Goal: Information Seeking & Learning: Learn about a topic

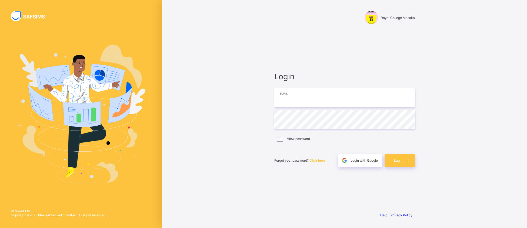
click at [355, 104] on input "email" at bounding box center [344, 97] width 141 height 19
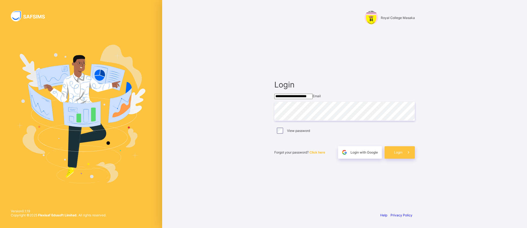
type input "**********"
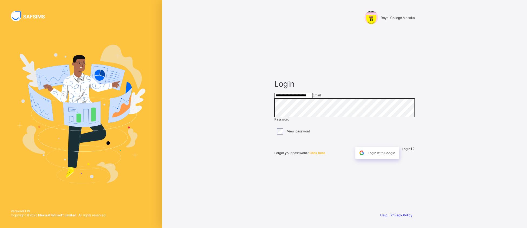
click at [243, 176] on div "**********" at bounding box center [344, 114] width 365 height 228
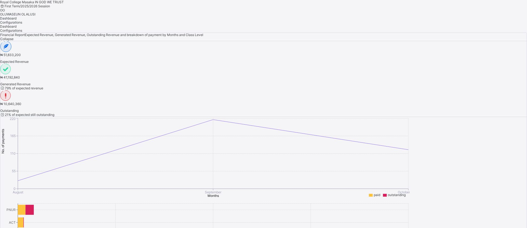
click at [35, 12] on span "OLUWASEUN OLALUSI" at bounding box center [17, 14] width 35 height 4
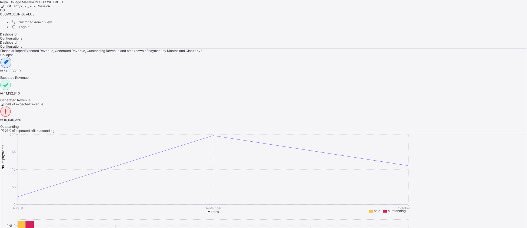
click at [52, 21] on span "Switch to Admin View" at bounding box center [31, 22] width 41 height 6
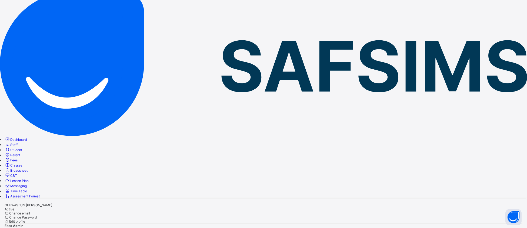
scroll to position [52, 0]
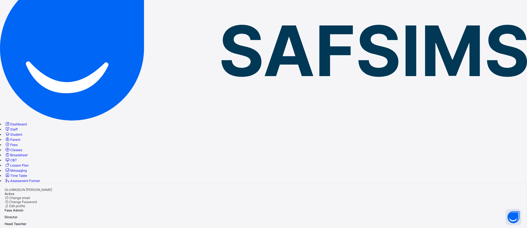
click at [18, 142] on link "Fees" at bounding box center [11, 144] width 13 height 4
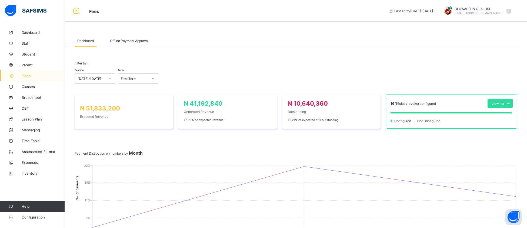
click at [125, 43] on div "Offline Payment Approval" at bounding box center [129, 40] width 44 height 11
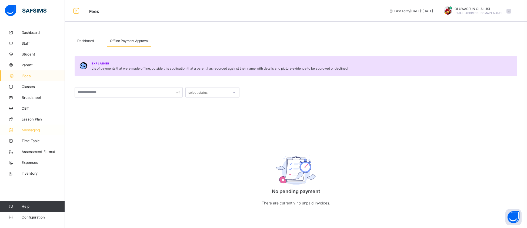
click at [34, 128] on span "Messaging" at bounding box center [43, 130] width 43 height 4
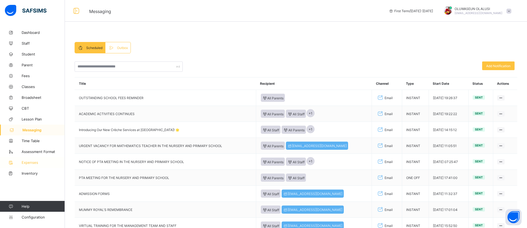
click at [28, 163] on span "Expenses" at bounding box center [43, 162] width 43 height 4
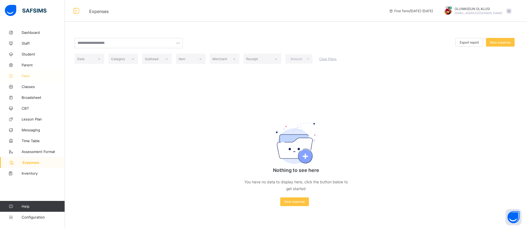
click at [26, 76] on span "Fees" at bounding box center [43, 76] width 43 height 4
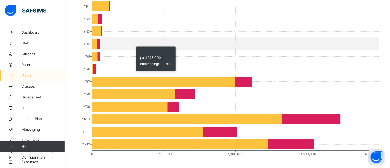
scroll to position [335, 0]
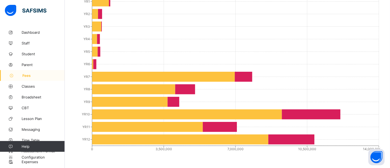
click at [27, 77] on span "Fees" at bounding box center [43, 76] width 42 height 4
click at [27, 64] on span "Parent" at bounding box center [43, 65] width 43 height 4
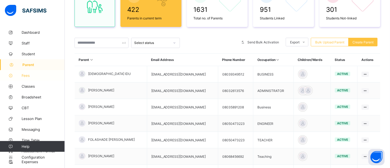
scroll to position [170, 0]
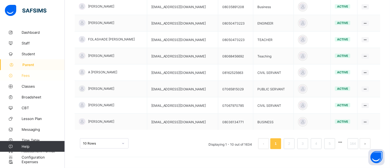
click at [29, 76] on span "Fees" at bounding box center [43, 76] width 43 height 4
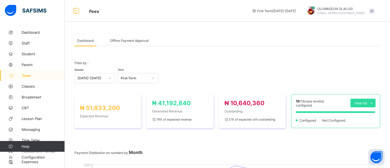
click at [117, 41] on span "Offline Payment Approval" at bounding box center [129, 41] width 39 height 4
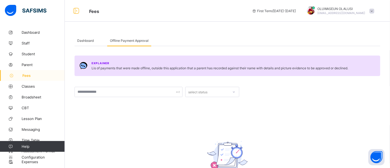
click at [87, 40] on span "Dashboard" at bounding box center [85, 41] width 16 height 4
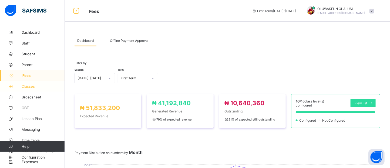
click at [30, 87] on span "Classes" at bounding box center [43, 86] width 43 height 4
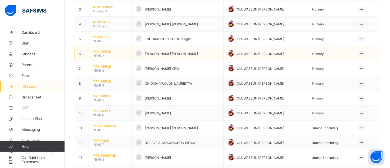
scroll to position [98, 0]
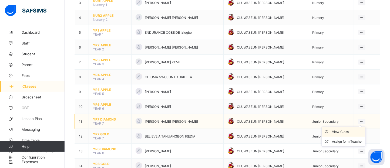
click at [350, 130] on div "View Class" at bounding box center [348, 131] width 31 height 5
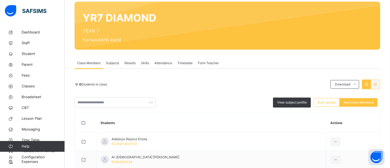
scroll to position [40, 0]
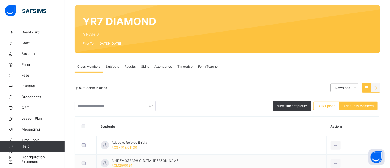
click at [109, 67] on span "Subjects" at bounding box center [112, 66] width 13 height 5
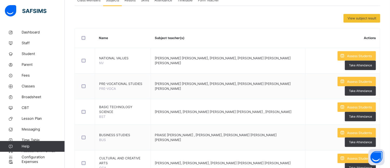
scroll to position [108, 0]
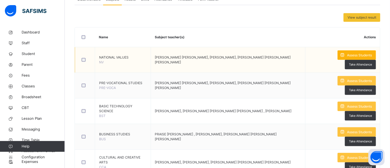
click at [356, 55] on span "Assess Students" at bounding box center [359, 55] width 25 height 5
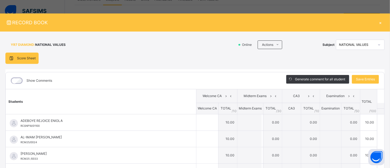
type input "**"
type input "*"
type input "**"
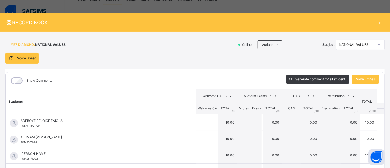
type input "*"
type input "**"
type input "*"
type input "**"
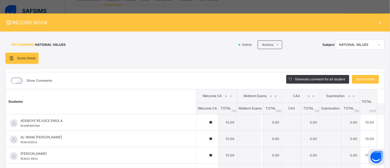
type input "**"
type input "*"
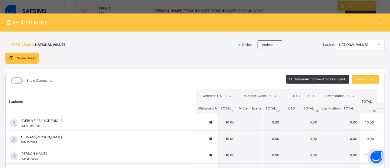
scroll to position [411, 0]
click at [383, 127] on div "YR7 DIAMOND : NATIONAL VALUES Online Actions Download Empty Score Sheet Upload/…" at bounding box center [195, 132] width 390 height 201
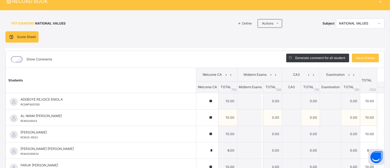
scroll to position [18, 0]
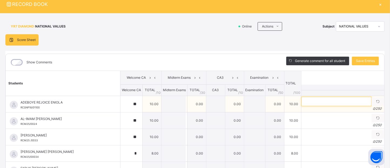
click at [317, 101] on input "text" at bounding box center [337, 101] width 70 height 9
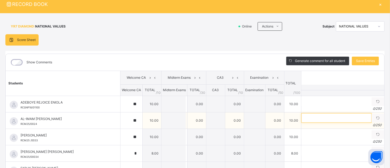
click at [350, 122] on input "text" at bounding box center [337, 118] width 70 height 9
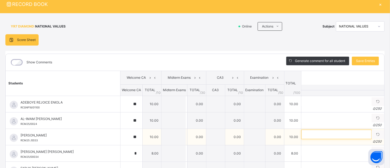
click at [345, 135] on input "text" at bounding box center [337, 134] width 70 height 9
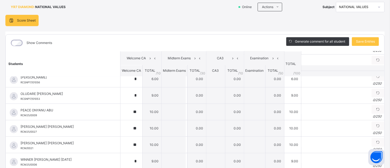
scroll to position [78, 0]
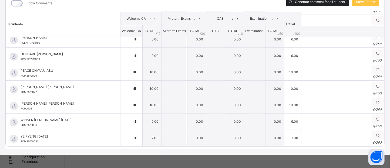
click at [324, 4] on div "Generate comment for all student" at bounding box center [318, 2] width 63 height 9
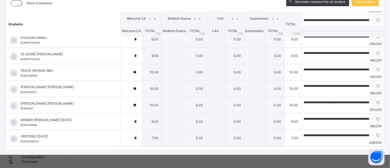
type input "**********"
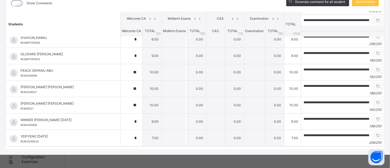
type input "**********"
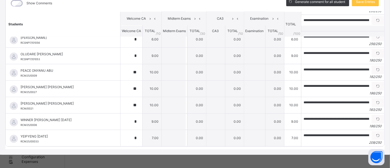
type input "**********"
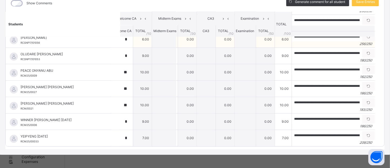
click at [329, 46] on div "256 / 250" at bounding box center [334, 44] width 78 height 5
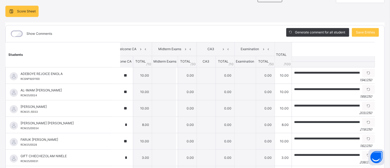
scroll to position [38, 0]
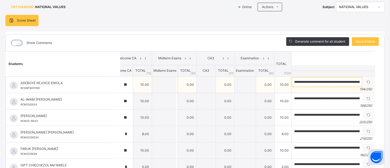
click at [321, 84] on input "**********" at bounding box center [327, 82] width 70 height 9
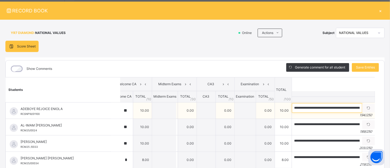
scroll to position [11, 0]
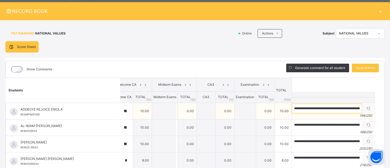
click at [344, 112] on input "**********" at bounding box center [327, 108] width 70 height 9
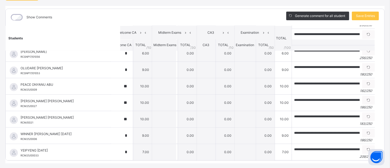
scroll to position [78, 0]
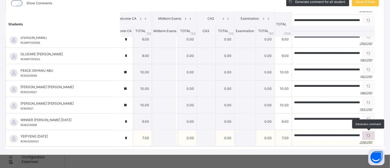
click at [367, 135] on icon at bounding box center [369, 136] width 5 height 5
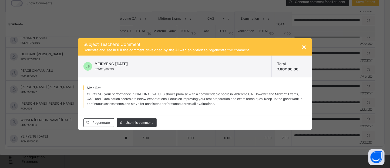
click at [306, 46] on span "×" at bounding box center [304, 46] width 5 height 9
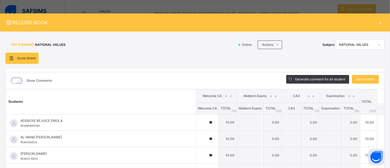
scroll to position [0, 0]
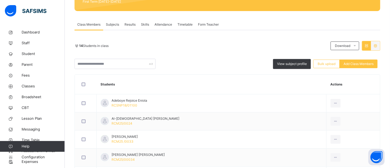
scroll to position [82, 0]
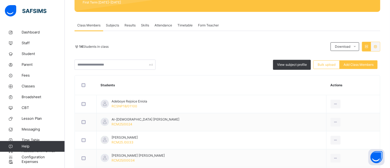
click at [168, 26] on span "Attendance" at bounding box center [164, 25] width 18 height 5
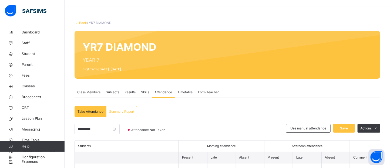
scroll to position [0, 0]
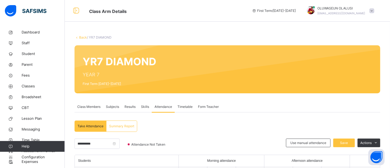
click at [81, 40] on div "Back / YR7 DIAMOND" at bounding box center [228, 37] width 306 height 5
click at [81, 38] on link "Back" at bounding box center [83, 37] width 8 height 4
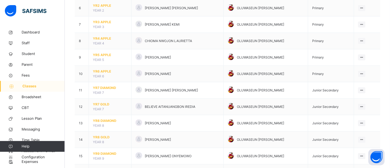
scroll to position [148, 0]
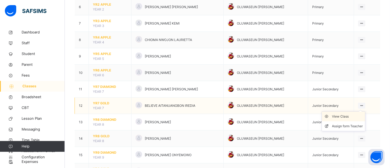
click at [346, 117] on div "View Class" at bounding box center [348, 116] width 31 height 5
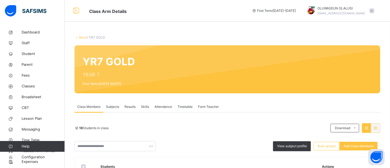
click at [161, 108] on span "Attendance" at bounding box center [164, 107] width 18 height 5
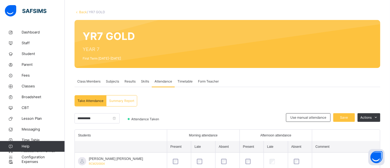
scroll to position [19, 0]
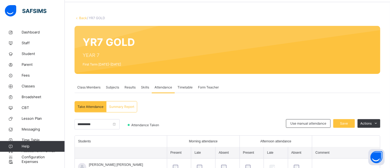
click at [81, 18] on link "Back" at bounding box center [83, 18] width 8 height 4
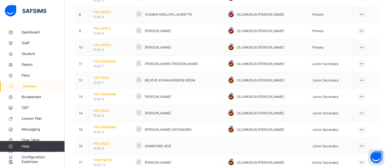
scroll to position [175, 0]
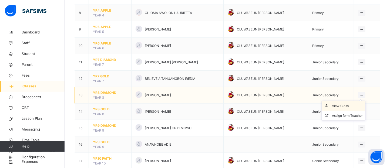
click at [354, 107] on div "View Class" at bounding box center [348, 106] width 31 height 5
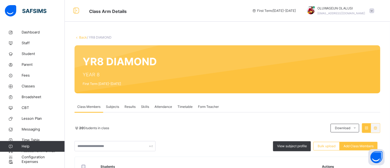
scroll to position [48, 0]
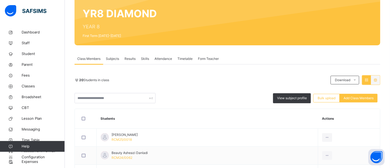
click at [162, 58] on span "Attendance" at bounding box center [164, 59] width 18 height 5
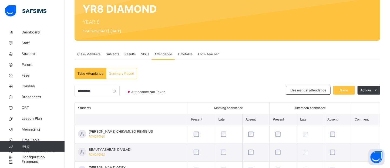
scroll to position [0, 0]
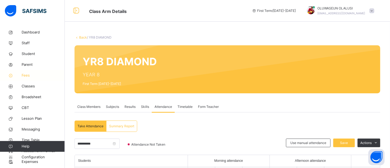
click at [24, 77] on span "Fees" at bounding box center [43, 75] width 43 height 5
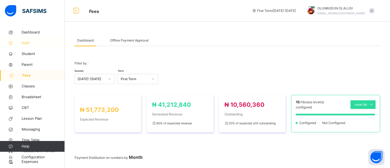
click at [31, 43] on span "Staff" at bounding box center [43, 43] width 43 height 5
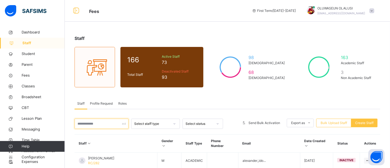
click at [104, 122] on input "text" at bounding box center [102, 124] width 54 height 10
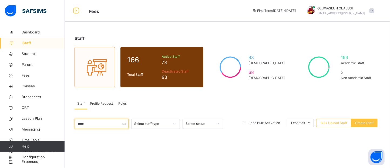
type input "*****"
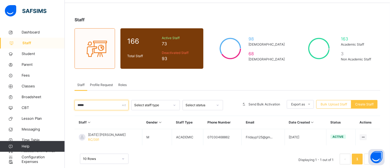
scroll to position [28, 0]
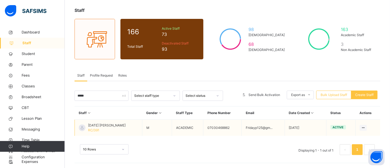
click at [95, 127] on span "[DATE] [PERSON_NAME]" at bounding box center [107, 125] width 38 height 5
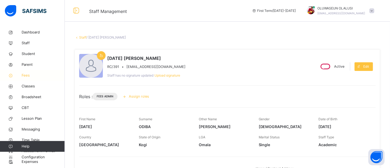
click at [28, 77] on span "Fees" at bounding box center [43, 75] width 43 height 5
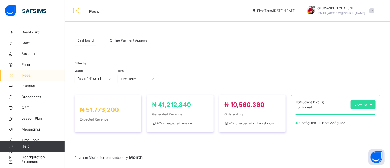
click at [124, 41] on span "Offline Payment Approval" at bounding box center [129, 40] width 39 height 5
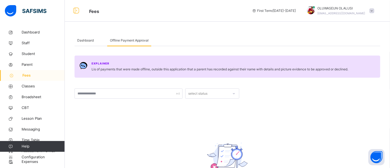
click at [233, 94] on icon at bounding box center [233, 93] width 3 height 5
click at [222, 106] on div "APPROVED" at bounding box center [213, 105] width 54 height 9
click at [81, 40] on span "Dashboard" at bounding box center [85, 40] width 16 height 5
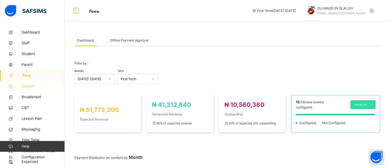
click at [24, 87] on span "Classes" at bounding box center [43, 86] width 43 height 5
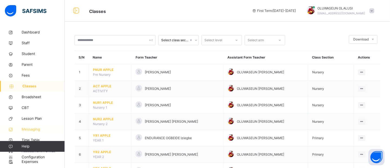
click at [31, 130] on span "Messaging" at bounding box center [43, 129] width 43 height 5
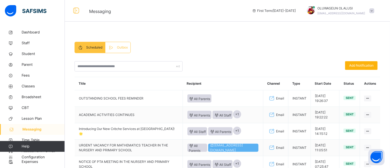
click at [369, 66] on span "Add Notification" at bounding box center [362, 65] width 24 height 5
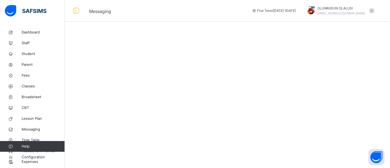
select select "**"
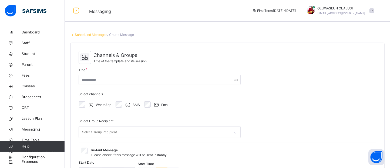
select select "****"
select select "*"
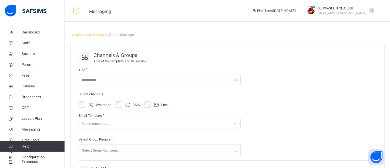
click at [235, 125] on div "Email Template Select template..." at bounding box center [160, 124] width 162 height 18
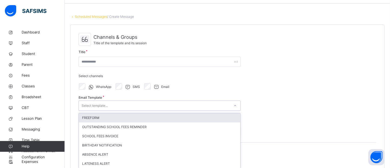
scroll to position [21, 0]
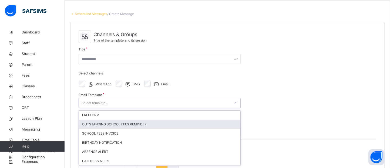
click at [216, 123] on div "OUTSTANDING SCHOOL FEES REMINDER" at bounding box center [160, 124] width 162 height 9
type input "**********"
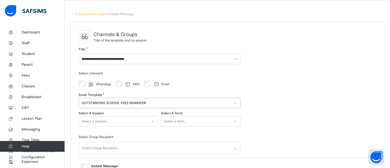
click at [151, 121] on div "Select a session..." at bounding box center [119, 122] width 80 height 10
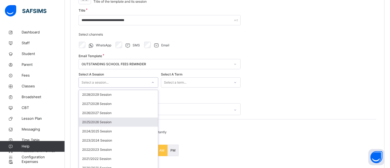
scroll to position [65, 0]
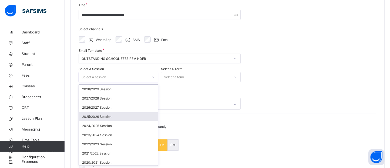
click at [132, 119] on div "2025/2026 Session" at bounding box center [118, 116] width 79 height 9
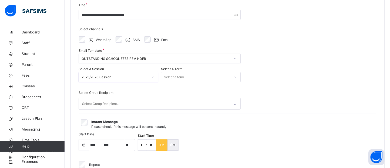
click at [236, 77] on icon at bounding box center [235, 77] width 3 height 5
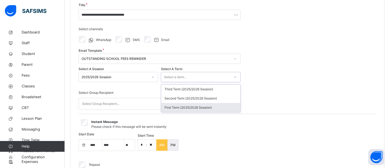
click at [196, 106] on div "First Term (2025/2026 Session)" at bounding box center [200, 107] width 79 height 9
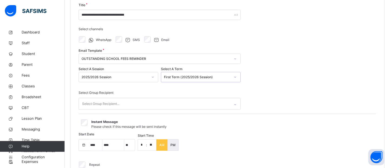
click at [236, 105] on icon at bounding box center [235, 104] width 3 height 5
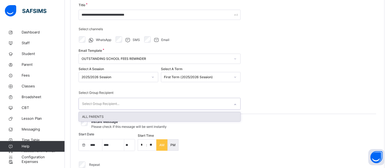
click at [180, 119] on div "ALL PARENTS" at bounding box center [160, 116] width 162 height 9
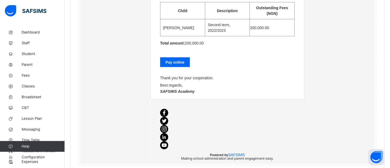
scroll to position [391, 0]
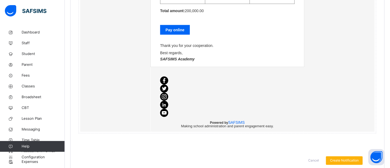
click at [343, 157] on div "Create Notification" at bounding box center [344, 161] width 37 height 9
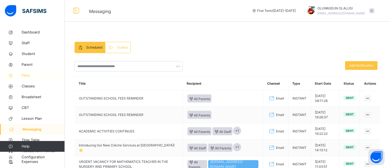
click at [25, 78] on link "Fees" at bounding box center [32, 75] width 65 height 11
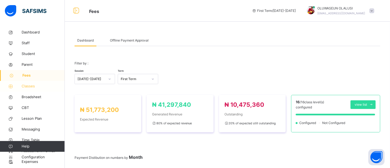
click at [32, 87] on span "Classes" at bounding box center [43, 86] width 43 height 5
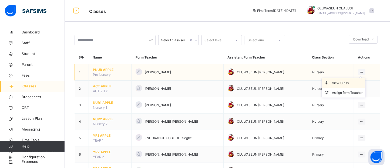
click at [349, 82] on div "View Class" at bounding box center [348, 83] width 31 height 5
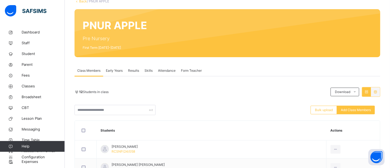
scroll to position [26, 0]
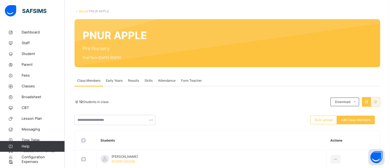
click at [119, 83] on span "Early Years" at bounding box center [114, 80] width 17 height 5
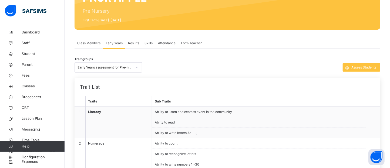
scroll to position [62, 0]
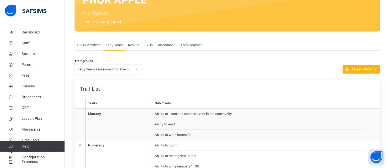
click at [373, 69] on span "Assess Students" at bounding box center [364, 69] width 25 height 5
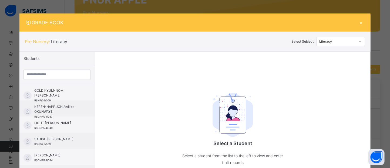
scroll to position [18, 0]
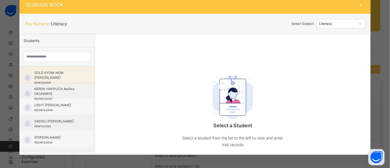
click at [64, 75] on div "GOLD KYUM-NOM PHILIP RSNP/26/009" at bounding box center [58, 78] width 48 height 15
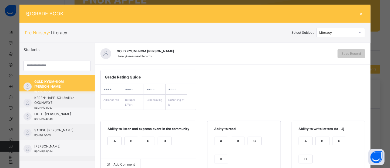
scroll to position [7, 0]
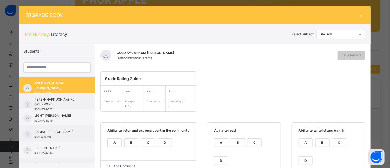
click at [358, 16] on div "×" at bounding box center [361, 15] width 8 height 7
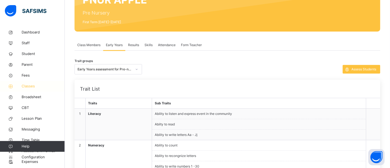
click at [32, 87] on span "Classes" at bounding box center [43, 86] width 43 height 5
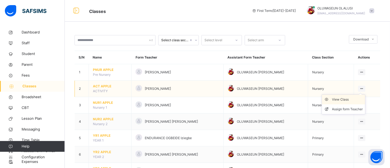
click at [351, 100] on div "View Class" at bounding box center [348, 99] width 31 height 5
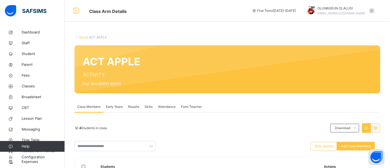
click at [284, 34] on div "Back / ACT APPLE ACT APPLE ACTIVITY First Term 2025-2026 Class Members Early Ye…" at bounding box center [227, 153] width 325 height 252
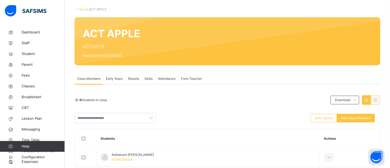
scroll to position [27, 0]
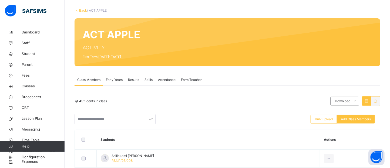
click at [167, 82] on span "Attendance" at bounding box center [167, 80] width 18 height 5
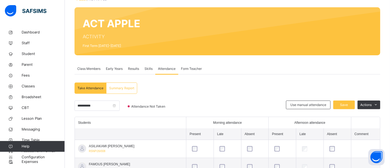
scroll to position [97, 0]
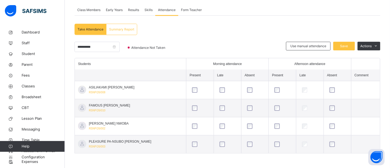
click at [81, 62] on th "Students" at bounding box center [131, 63] width 112 height 11
click at [27, 85] on span "Classes" at bounding box center [43, 86] width 43 height 5
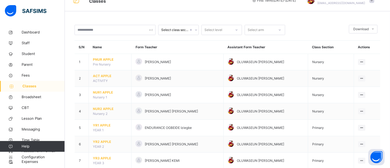
scroll to position [10, 0]
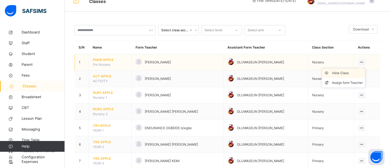
click at [350, 74] on div "View Class" at bounding box center [348, 73] width 31 height 5
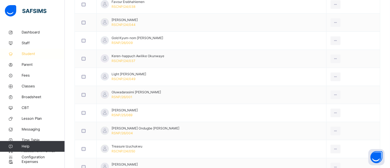
scroll to position [31, 0]
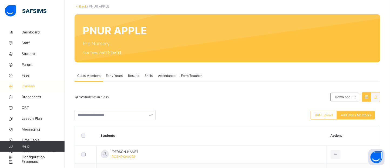
click at [29, 84] on span "Classes" at bounding box center [43, 86] width 43 height 5
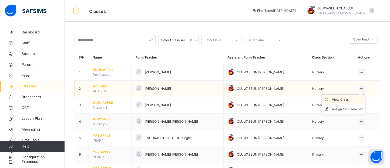
click at [348, 99] on div "View Class" at bounding box center [348, 99] width 31 height 5
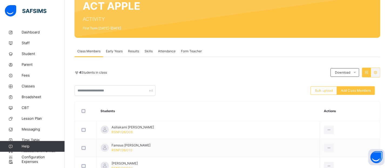
scroll to position [50, 0]
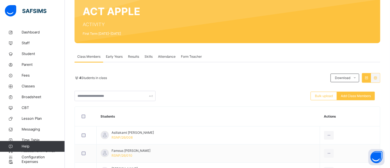
click at [112, 57] on span "Early Years" at bounding box center [114, 56] width 17 height 5
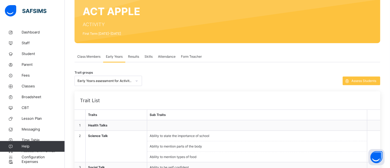
click at [135, 58] on span "Results" at bounding box center [133, 56] width 11 height 5
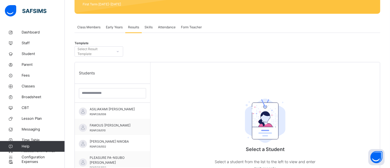
scroll to position [80, 0]
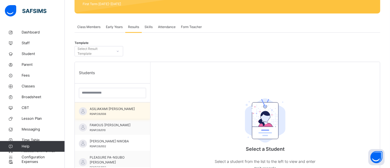
click at [96, 109] on span "ASILIAKAMI PAUL GIMBA" at bounding box center [114, 109] width 48 height 5
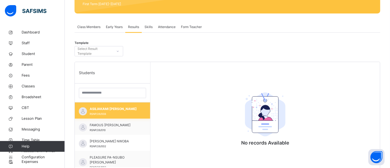
click at [96, 109] on span "ASILIAKAMI PAUL GIMBA" at bounding box center [114, 109] width 48 height 5
click at [114, 25] on span "Early Years" at bounding box center [114, 27] width 17 height 5
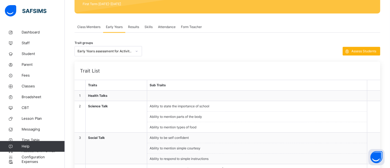
click at [366, 51] on span "Assess Students" at bounding box center [364, 51] width 25 height 5
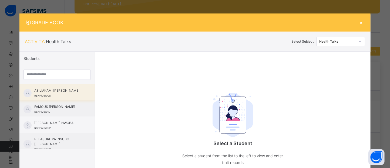
click at [48, 96] on span "RSNP/26/008" at bounding box center [42, 95] width 16 height 3
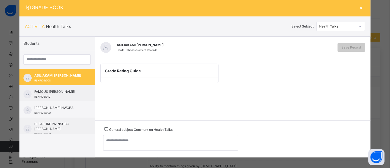
scroll to position [18, 0]
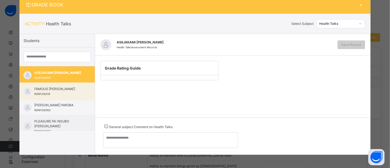
click at [45, 93] on span "RSNP/26/010" at bounding box center [42, 94] width 16 height 3
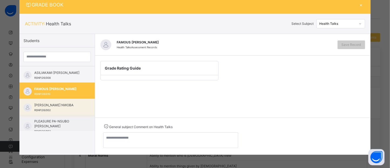
click at [51, 108] on span "[PERSON_NAME] NWOBA" at bounding box center [58, 105] width 48 height 5
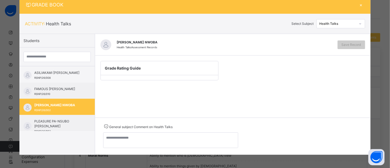
click at [360, 4] on div "×" at bounding box center [361, 4] width 8 height 7
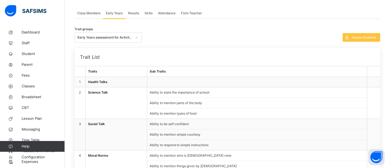
click at [86, 13] on span "Class Members" at bounding box center [88, 13] width 23 height 5
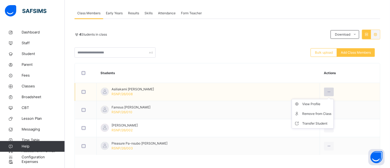
click at [327, 92] on icon at bounding box center [329, 92] width 5 height 5
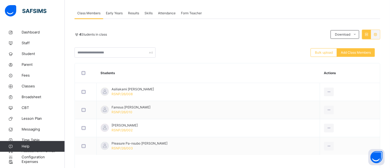
click at [115, 11] on span "Early Years" at bounding box center [114, 13] width 17 height 5
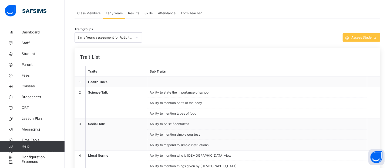
click at [139, 12] on span "Results" at bounding box center [133, 13] width 11 height 5
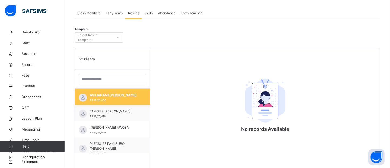
click at [105, 96] on span "ASILIAKAMI PAUL GIMBA" at bounding box center [114, 95] width 48 height 5
click at [113, 14] on span "Early Years" at bounding box center [114, 13] width 17 height 5
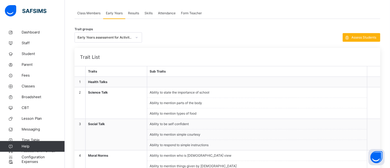
click at [362, 37] on span "Assess Students" at bounding box center [364, 37] width 25 height 5
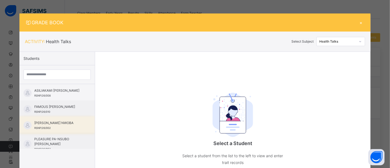
scroll to position [2, 0]
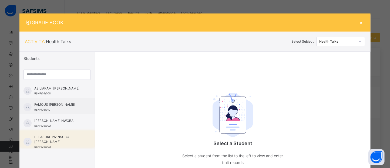
click at [36, 140] on span "PLEASURE PA-NSUBO JOSHUA" at bounding box center [58, 140] width 48 height 10
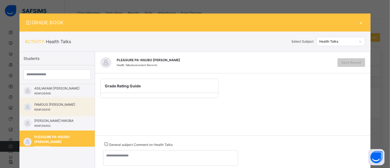
click at [52, 101] on div "FAMOUS MOSES ALBERT RSNP/26/010" at bounding box center [56, 106] width 75 height 16
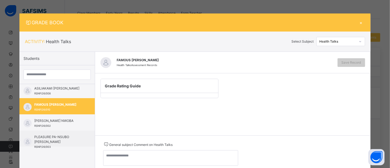
click at [359, 22] on div "×" at bounding box center [361, 22] width 8 height 7
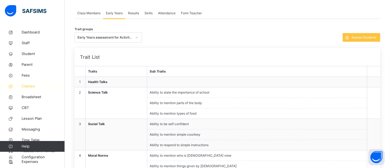
click at [31, 86] on span "Classes" at bounding box center [43, 86] width 43 height 5
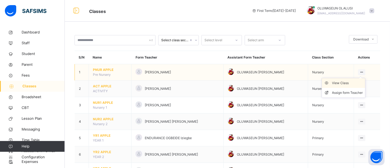
click at [352, 84] on div "View Class" at bounding box center [348, 83] width 31 height 5
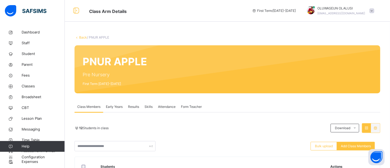
click at [106, 109] on span "Early Years" at bounding box center [114, 107] width 17 height 5
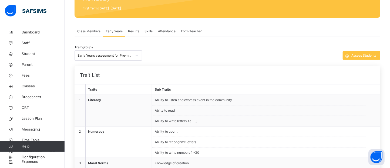
scroll to position [75, 0]
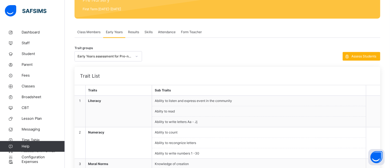
click at [365, 59] on div "Assess Students" at bounding box center [362, 56] width 38 height 9
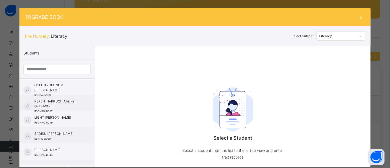
scroll to position [18, 0]
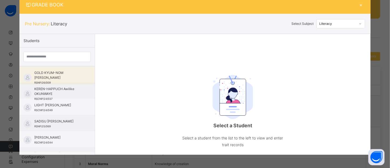
click at [48, 81] on span "RSNP/26/009" at bounding box center [42, 82] width 16 height 3
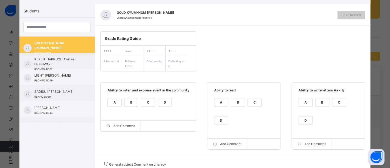
scroll to position [47, 0]
click at [146, 104] on div "C" at bounding box center [148, 103] width 14 height 8
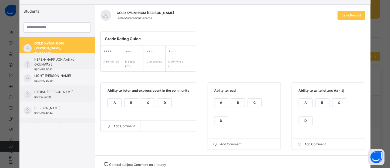
click at [0, 0] on icon at bounding box center [0, 0] width 0 height 0
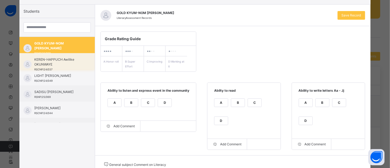
click at [58, 64] on span "KEREN-HAPPUCH Awilike OKUNWAYE" at bounding box center [58, 62] width 48 height 10
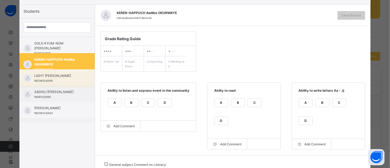
click at [50, 82] on span "RSCNP/24/049" at bounding box center [43, 80] width 18 height 3
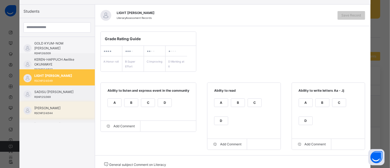
click at [58, 113] on div "GABRIEL DARASIMI OLALUSI RSCNP/24/044" at bounding box center [58, 111] width 48 height 10
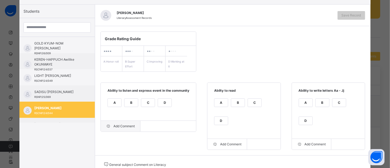
click at [121, 125] on div "Add Comment" at bounding box center [121, 126] width 40 height 11
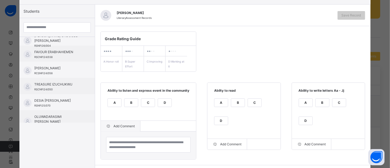
scroll to position [111, 0]
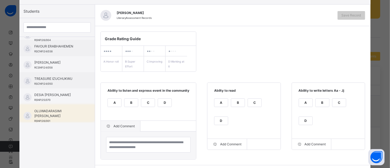
click at [61, 115] on span "OLUWADARASIMI NATHENIEL ABIOLA" at bounding box center [58, 114] width 48 height 10
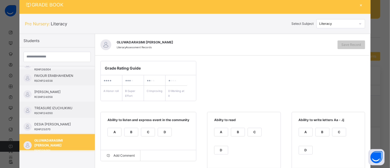
scroll to position [47, 0]
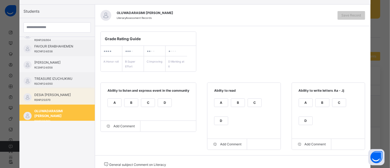
click at [48, 96] on span "DESIA AWELE RICHARD" at bounding box center [58, 95] width 48 height 5
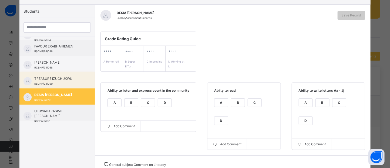
click at [51, 83] on span "RSCNP/24/050" at bounding box center [43, 83] width 18 height 3
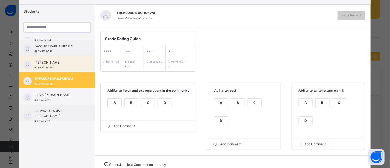
click at [54, 64] on span "AISHA Sadiq ABUBAKAR" at bounding box center [58, 62] width 48 height 5
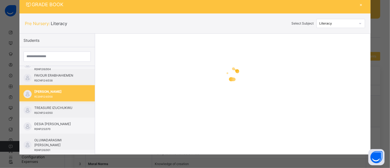
scroll to position [18, 0]
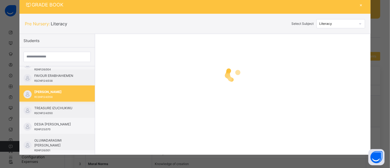
click at [54, 64] on div at bounding box center [56, 57] width 75 height 19
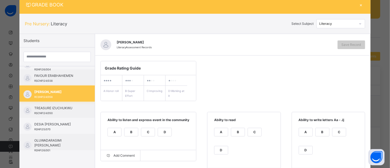
scroll to position [47, 0]
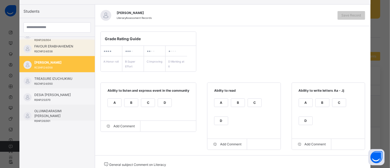
click at [57, 49] on div "FAVOUR ERABHAHIEMEN RSCNP/24/038" at bounding box center [58, 49] width 48 height 10
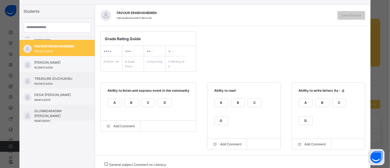
scroll to position [0, 0]
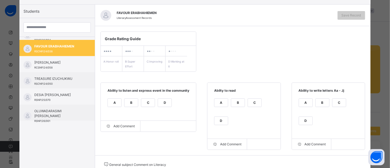
click at [384, 14] on div "GRADE BOOK × Pre Nursery : Literacy Select Subject Literacy Students GOLD KYUM-…" at bounding box center [195, 84] width 390 height 168
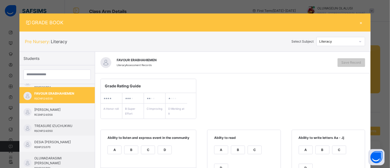
click at [360, 21] on div "×" at bounding box center [361, 22] width 8 height 7
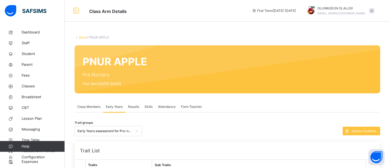
click at [81, 39] on link "Back" at bounding box center [83, 37] width 8 height 4
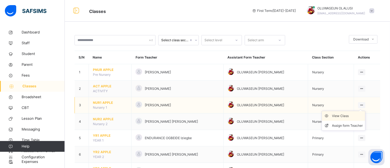
click at [353, 116] on div "View Class" at bounding box center [348, 116] width 31 height 5
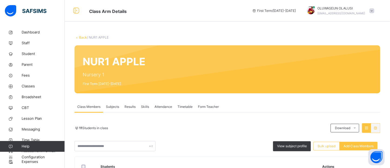
scroll to position [51, 0]
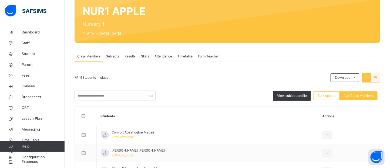
click at [114, 57] on span "Subjects" at bounding box center [112, 56] width 13 height 5
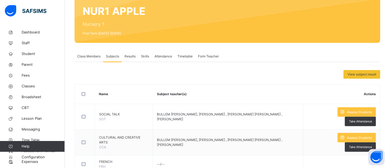
click at [129, 55] on span "Results" at bounding box center [130, 56] width 11 height 5
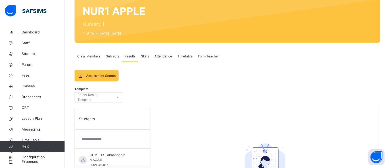
click at [129, 55] on span "Results" at bounding box center [130, 56] width 11 height 5
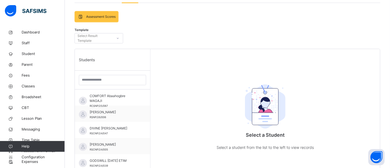
scroll to position [113, 0]
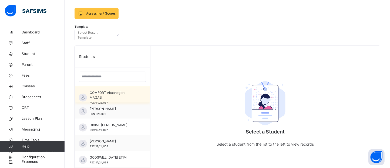
click at [105, 98] on span "COMFORT Abaahogbre MAGAJI" at bounding box center [114, 96] width 48 height 10
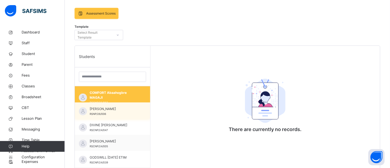
click at [106, 108] on span "DEMIAN OSEIWE FRANCIS" at bounding box center [114, 109] width 48 height 5
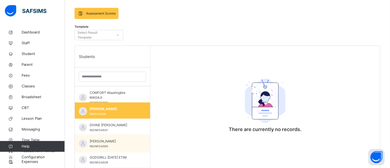
click at [106, 137] on div "ESTHER IDU RSCNP/24/005" at bounding box center [112, 143] width 75 height 16
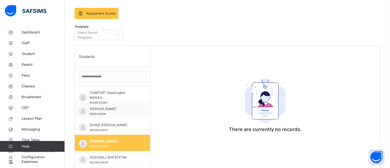
click at [106, 137] on div "ESTHER IDU RSCNP/24/005" at bounding box center [112, 143] width 75 height 16
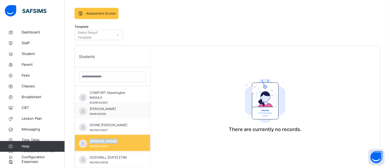
click at [106, 137] on div "ESTHER IDU RSCNP/24/005" at bounding box center [112, 143] width 75 height 16
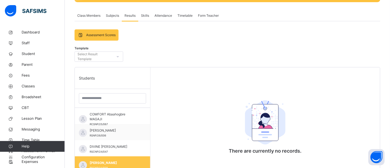
scroll to position [68, 0]
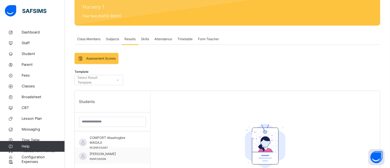
click at [102, 57] on span "Assessment Scores" at bounding box center [100, 58] width 29 height 5
click at [90, 58] on span "Assessment Scores" at bounding box center [100, 58] width 29 height 5
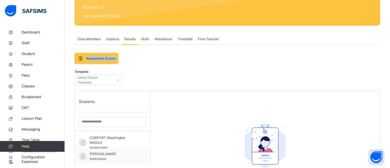
click at [90, 58] on span "Assessment Scores" at bounding box center [100, 58] width 29 height 5
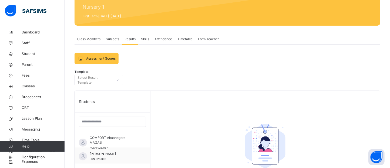
click at [90, 58] on span "Assessment Scores" at bounding box center [100, 58] width 29 height 5
click at [108, 38] on span "Subjects" at bounding box center [112, 39] width 13 height 5
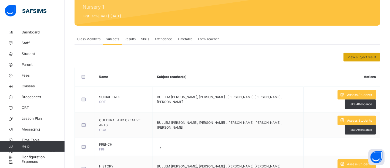
click at [366, 61] on div "View subject result" at bounding box center [362, 57] width 37 height 9
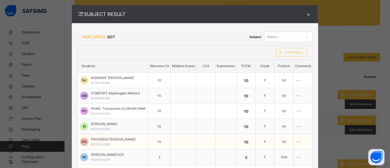
scroll to position [0, 0]
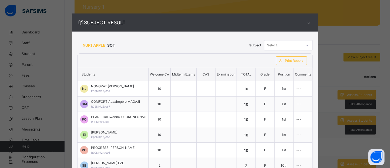
click at [312, 24] on div "×" at bounding box center [309, 22] width 8 height 7
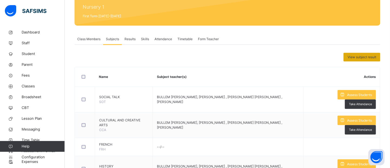
click at [365, 56] on span "View subject result" at bounding box center [362, 57] width 29 height 5
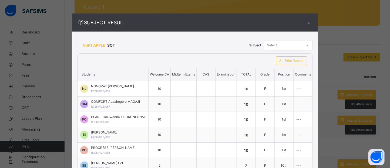
click at [309, 46] on icon at bounding box center [307, 45] width 3 height 5
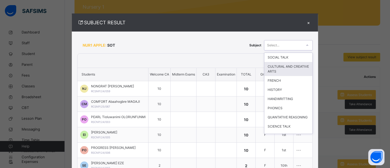
click at [301, 65] on div "CULTURAL AND CREATIVE ARTS" at bounding box center [289, 69] width 48 height 14
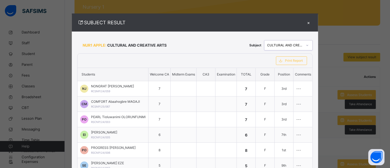
click at [309, 45] on icon at bounding box center [307, 45] width 3 height 5
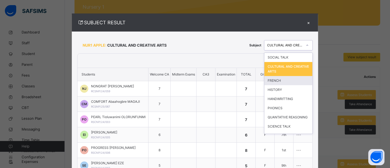
click at [286, 80] on div "FRENCH" at bounding box center [289, 80] width 48 height 9
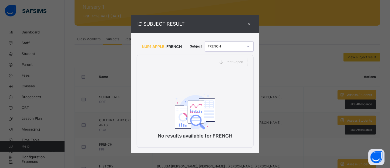
click at [251, 24] on div "×" at bounding box center [250, 23] width 8 height 7
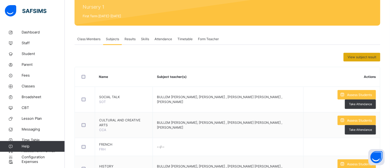
click at [370, 58] on span "View subject result" at bounding box center [362, 57] width 29 height 5
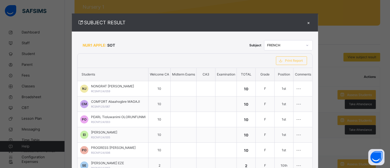
click at [311, 45] on div at bounding box center [307, 45] width 9 height 9
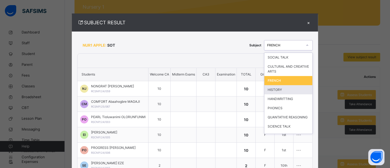
click at [287, 90] on div "HISTORY" at bounding box center [289, 89] width 48 height 9
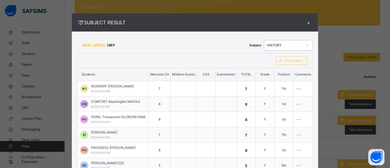
click at [309, 45] on icon at bounding box center [308, 45] width 2 height 1
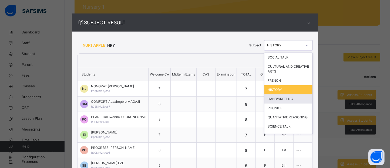
click at [287, 95] on div "HANDWRITTING" at bounding box center [289, 99] width 48 height 9
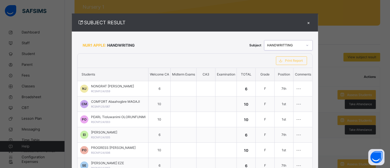
click at [309, 47] on icon at bounding box center [307, 45] width 3 height 5
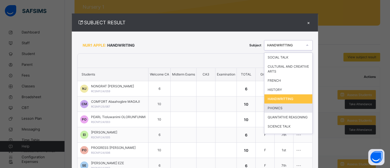
click at [286, 108] on div "PHONICS" at bounding box center [289, 108] width 48 height 9
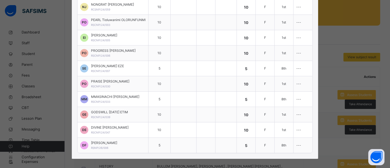
scroll to position [87, 0]
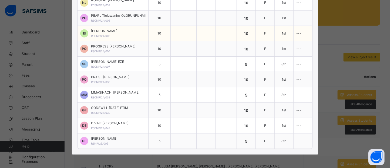
click at [93, 37] on span "RSCNP/24/005" at bounding box center [100, 35] width 19 height 3
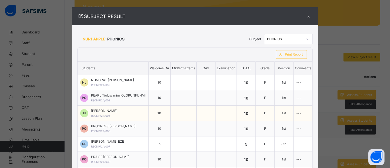
scroll to position [0, 0]
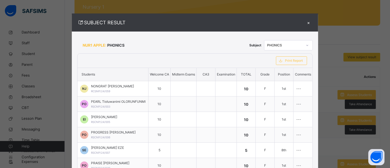
click at [309, 45] on icon at bounding box center [307, 45] width 3 height 5
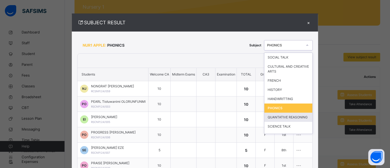
click at [291, 117] on div "QUANTATIVE REASONING" at bounding box center [289, 117] width 48 height 9
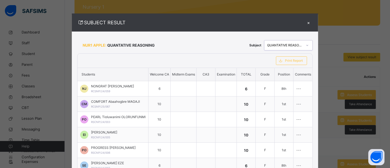
click at [309, 46] on icon at bounding box center [307, 45] width 3 height 5
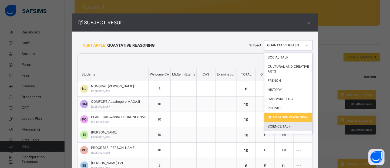
click at [293, 125] on div "SCIENCE TALK" at bounding box center [289, 126] width 48 height 9
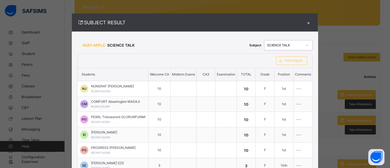
click at [310, 24] on div "×" at bounding box center [309, 22] width 8 height 7
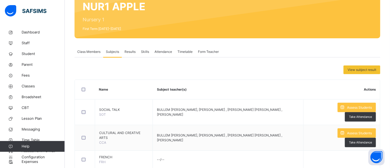
scroll to position [23, 0]
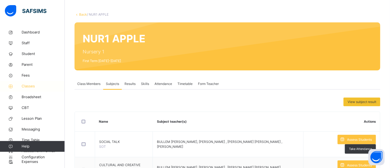
click at [28, 89] on span "Classes" at bounding box center [43, 86] width 43 height 5
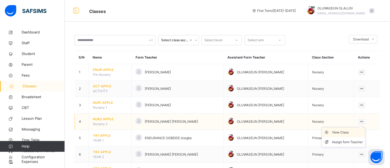
click at [349, 133] on div "View Class" at bounding box center [348, 132] width 31 height 5
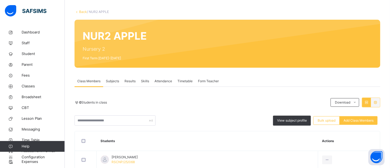
scroll to position [58, 0]
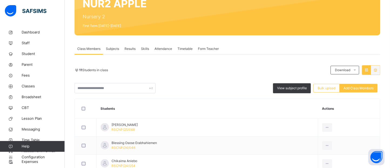
click at [113, 50] on span "Subjects" at bounding box center [112, 48] width 13 height 5
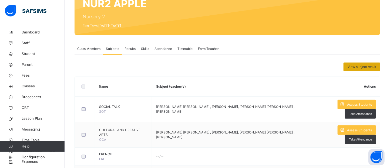
click at [358, 67] on span "View subject result" at bounding box center [362, 67] width 29 height 5
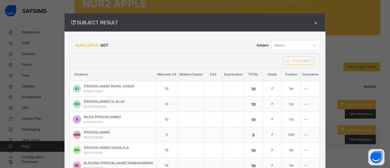
click at [313, 45] on icon at bounding box center [314, 45] width 3 height 5
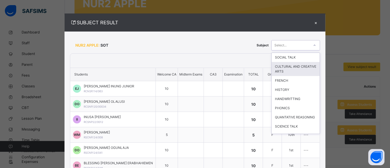
click at [296, 67] on div "CULTURAL AND CREATIVE ARTS" at bounding box center [296, 69] width 48 height 14
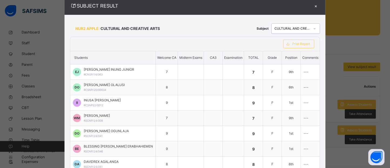
scroll to position [2, 0]
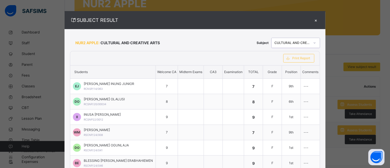
click at [313, 42] on icon at bounding box center [314, 42] width 3 height 5
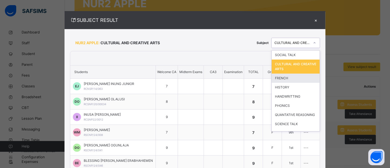
click at [288, 77] on div "FRENCH" at bounding box center [296, 78] width 48 height 9
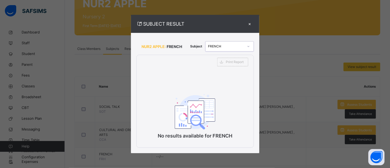
click at [250, 49] on div at bounding box center [248, 46] width 9 height 9
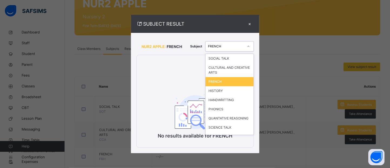
click at [226, 81] on div "FRENCH" at bounding box center [230, 81] width 48 height 9
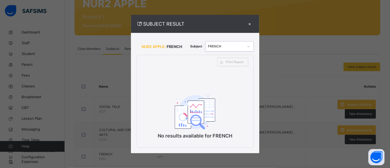
click at [250, 46] on icon at bounding box center [249, 46] width 2 height 1
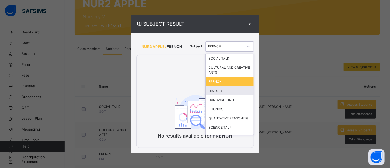
click at [230, 89] on div "HISTORY" at bounding box center [230, 91] width 48 height 9
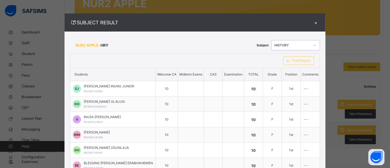
click at [118, 77] on th "Students" at bounding box center [113, 74] width 86 height 13
click at [296, 59] on span "Print Report" at bounding box center [302, 60] width 18 height 5
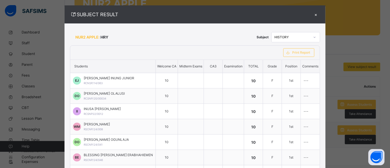
scroll to position [8, 0]
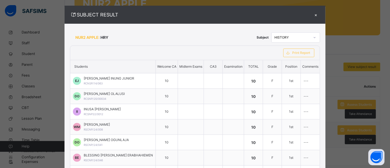
click at [311, 38] on div at bounding box center [314, 37] width 9 height 9
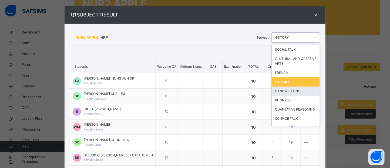
click at [291, 89] on div "HANDWRITTING" at bounding box center [296, 91] width 48 height 9
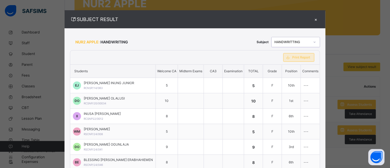
scroll to position [0, 0]
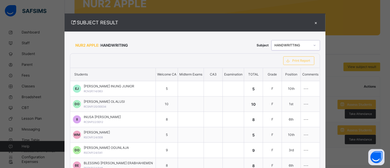
click at [313, 43] on icon at bounding box center [314, 45] width 3 height 5
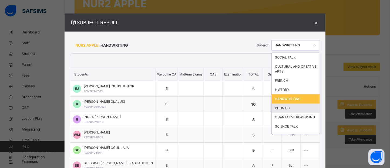
click at [279, 107] on div "PHONICS" at bounding box center [296, 108] width 48 height 9
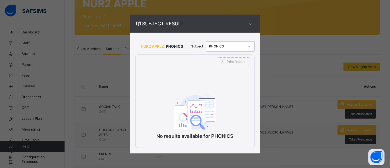
click at [251, 46] on icon at bounding box center [249, 46] width 3 height 5
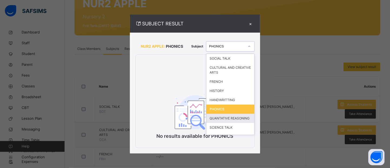
click at [230, 117] on div "QUANTATIVE REASONING" at bounding box center [231, 118] width 48 height 9
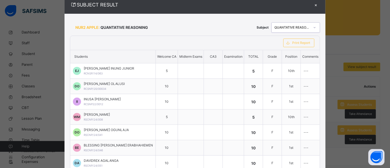
scroll to position [15, 0]
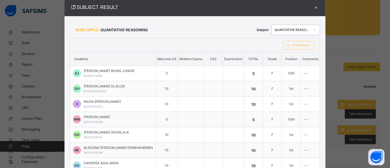
click at [313, 31] on icon at bounding box center [314, 29] width 3 height 5
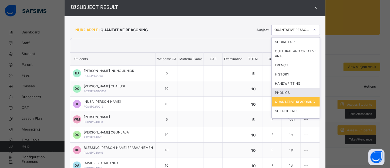
click at [290, 92] on div "PHONICS" at bounding box center [296, 92] width 48 height 9
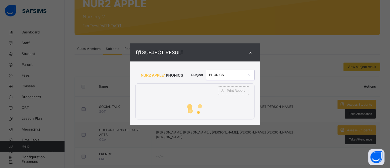
scroll to position [0, 0]
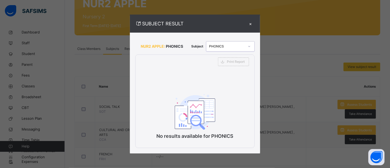
click at [252, 47] on div at bounding box center [249, 46] width 9 height 9
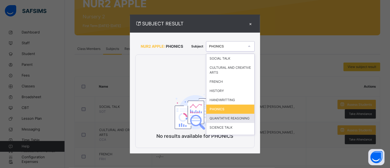
click at [238, 117] on div "QUANTATIVE REASONING" at bounding box center [231, 118] width 48 height 9
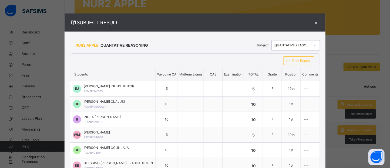
click at [313, 43] on icon at bounding box center [314, 45] width 3 height 5
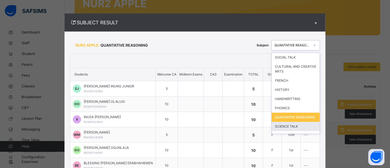
click at [296, 125] on div "SCIENCE TALK" at bounding box center [296, 126] width 48 height 9
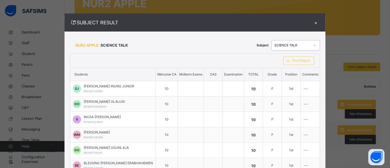
click at [312, 25] on div "×" at bounding box center [316, 22] width 8 height 7
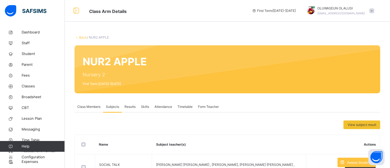
click at [80, 39] on link "Back" at bounding box center [83, 37] width 8 height 4
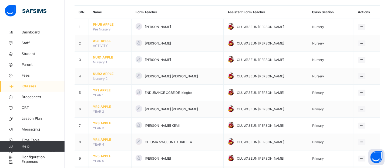
scroll to position [44, 0]
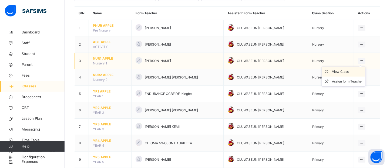
click at [349, 72] on div "View Class" at bounding box center [348, 71] width 31 height 5
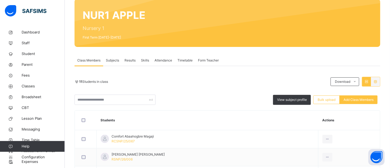
scroll to position [63, 0]
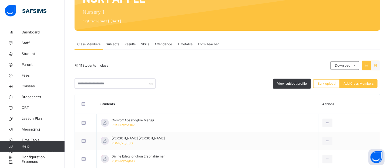
click at [113, 45] on span "Subjects" at bounding box center [112, 44] width 13 height 5
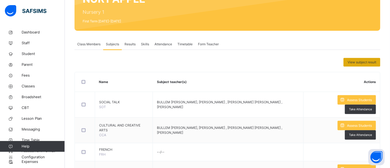
click at [370, 62] on span "View subject result" at bounding box center [362, 62] width 29 height 5
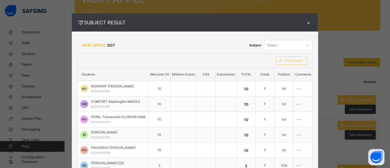
click at [309, 45] on icon at bounding box center [308, 45] width 2 height 1
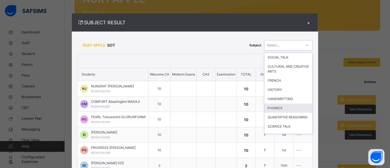
click at [284, 105] on div "PHONICS" at bounding box center [289, 108] width 48 height 9
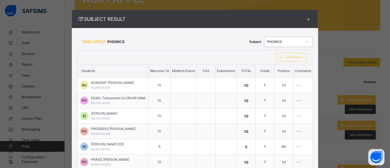
scroll to position [0, 0]
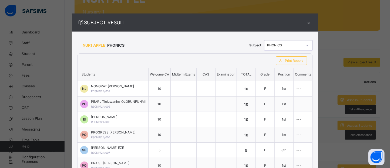
click at [312, 26] on div "×" at bounding box center [309, 22] width 8 height 7
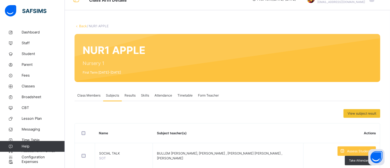
scroll to position [7, 0]
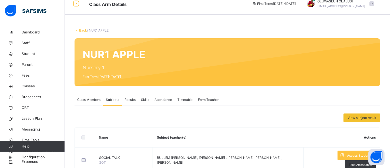
click at [83, 31] on link "Back" at bounding box center [83, 30] width 8 height 4
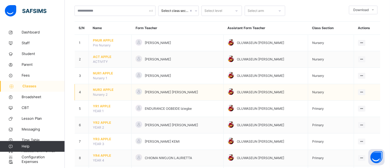
scroll to position [30, 0]
click at [352, 104] on div "View Class" at bounding box center [348, 102] width 31 height 5
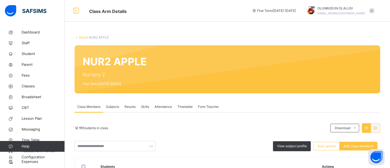
scroll to position [53, 0]
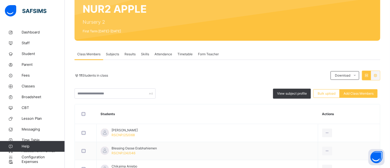
click at [117, 56] on span "Subjects" at bounding box center [112, 54] width 13 height 5
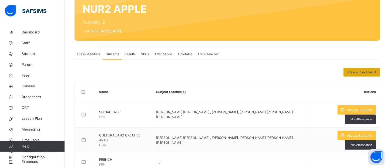
click at [367, 74] on span "View subject result" at bounding box center [362, 72] width 29 height 5
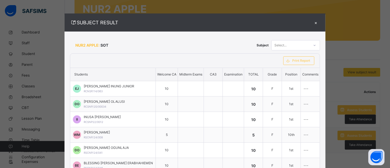
click at [313, 46] on icon at bounding box center [314, 45] width 3 height 5
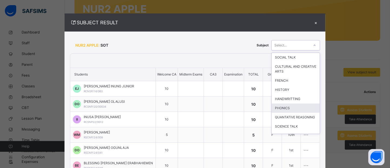
click at [277, 108] on div "PHONICS" at bounding box center [296, 108] width 48 height 9
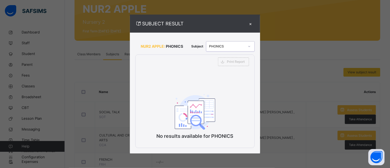
click at [252, 26] on div "×" at bounding box center [251, 23] width 8 height 7
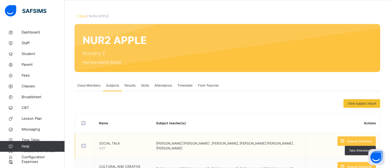
scroll to position [14, 0]
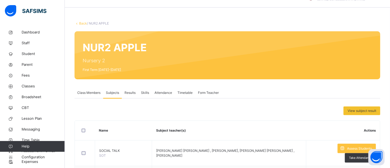
click at [81, 25] on link "Back" at bounding box center [83, 23] width 8 height 4
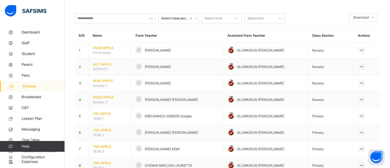
scroll to position [23, 0]
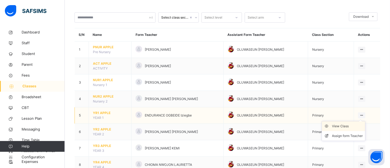
click at [354, 128] on div "View Class" at bounding box center [348, 126] width 31 height 5
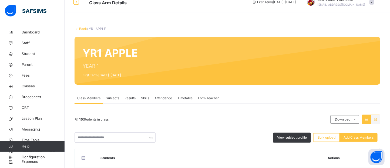
scroll to position [41, 0]
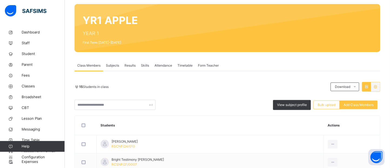
click at [116, 66] on span "Subjects" at bounding box center [112, 65] width 13 height 5
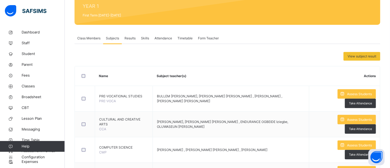
scroll to position [75, 0]
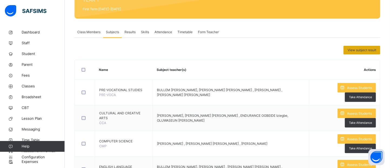
click at [353, 50] on span "View subject result" at bounding box center [362, 50] width 29 height 5
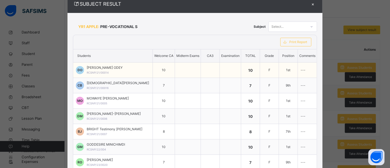
scroll to position [25, 0]
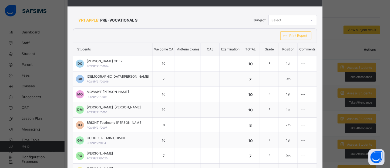
click at [314, 21] on icon at bounding box center [311, 20] width 3 height 5
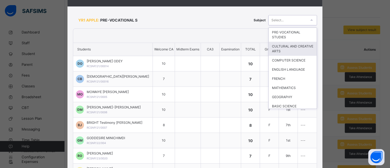
click at [299, 51] on div "CULTURAL AND CREATIVE ARTS" at bounding box center [293, 49] width 48 height 14
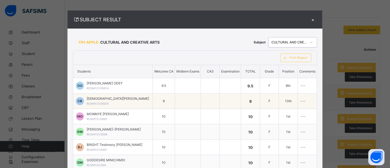
scroll to position [0, 0]
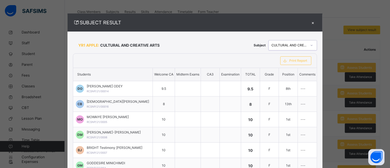
click at [315, 45] on div at bounding box center [311, 45] width 9 height 9
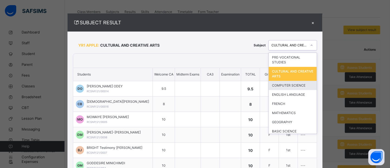
click at [298, 86] on div "COMPUTER SCIENCE" at bounding box center [293, 85] width 48 height 9
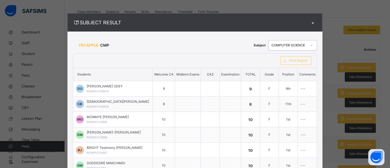
click at [312, 45] on icon at bounding box center [311, 45] width 3 height 5
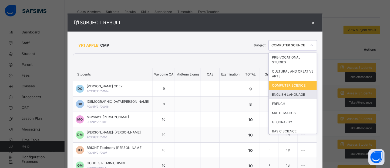
click at [294, 94] on div "ENGLISH LANGUAGE" at bounding box center [293, 94] width 48 height 9
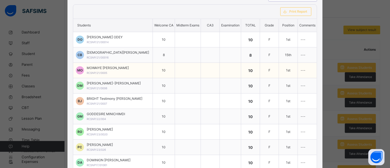
click at [106, 71] on div "MOWAIYE Daniel OLUGBEMIGA RCSNP/21/0005" at bounding box center [108, 71] width 42 height 10
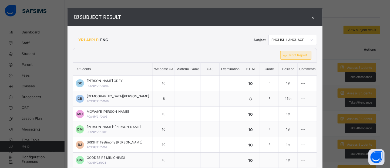
scroll to position [5, 0]
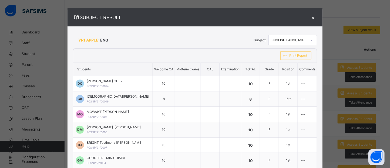
click at [314, 39] on icon at bounding box center [311, 40] width 3 height 5
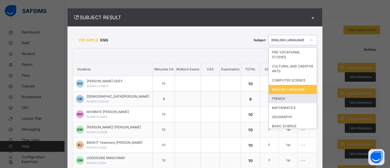
click at [295, 98] on div "FRENCH" at bounding box center [293, 98] width 48 height 9
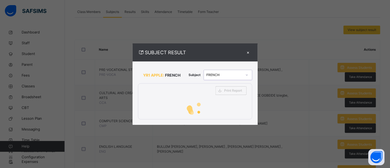
scroll to position [0, 0]
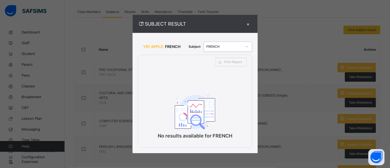
click at [249, 27] on div "×" at bounding box center [248, 23] width 8 height 7
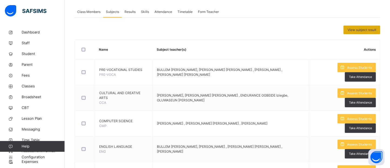
click at [361, 32] on span "View subject result" at bounding box center [362, 30] width 29 height 5
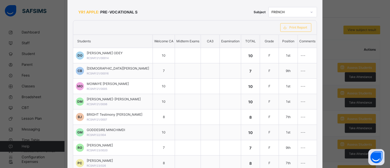
scroll to position [31, 0]
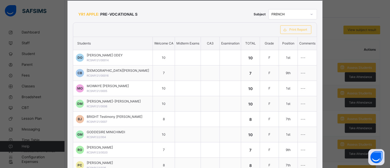
click at [313, 14] on icon at bounding box center [312, 14] width 2 height 1
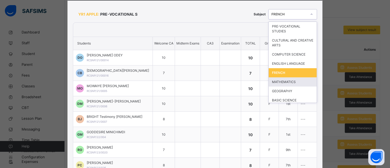
click at [296, 80] on div "MATHEMATICS" at bounding box center [293, 82] width 48 height 9
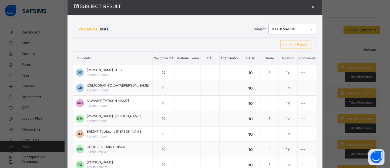
scroll to position [15, 0]
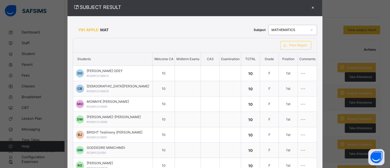
click at [314, 31] on icon at bounding box center [311, 29] width 3 height 5
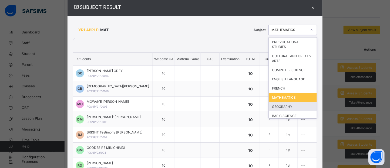
click at [291, 104] on div "GEOGRAPHY" at bounding box center [293, 106] width 48 height 9
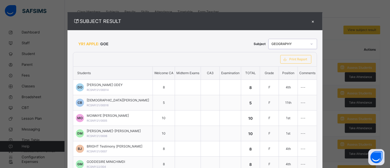
scroll to position [0, 0]
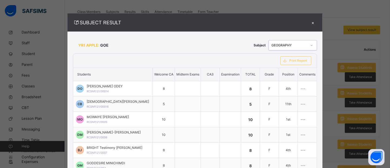
click at [313, 45] on icon at bounding box center [311, 45] width 3 height 5
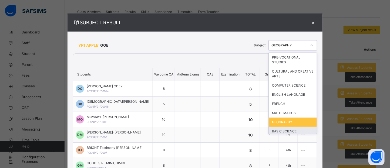
click at [301, 131] on div "BASIC SCIENCE" at bounding box center [293, 131] width 48 height 9
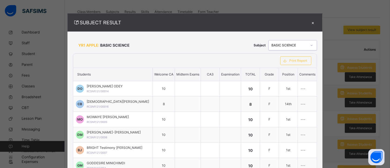
click at [313, 45] on icon at bounding box center [311, 45] width 3 height 5
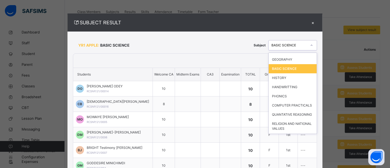
scroll to position [64, 0]
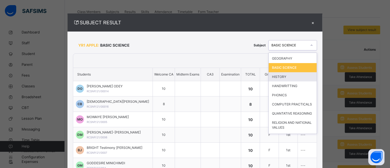
click at [283, 78] on div "HISTORY" at bounding box center [293, 76] width 48 height 9
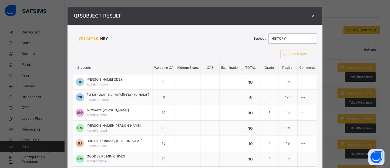
scroll to position [0, 0]
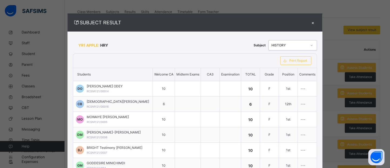
click at [314, 45] on icon at bounding box center [311, 45] width 3 height 5
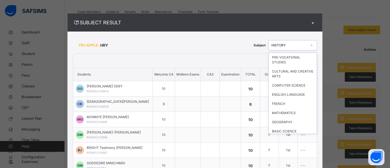
scroll to position [14, 0]
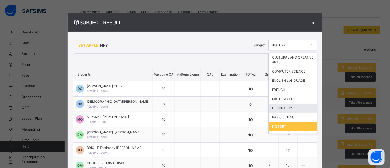
drag, startPoint x: 315, startPoint y: 94, endPoint x: 319, endPoint y: 108, distance: 14.0
click at [317, 108] on div "PRE-VOCATIONAL STUDIES CULTURAL AND CREATIVE ARTS COMPUTER SCIENCE ENGLISH LANG…" at bounding box center [293, 94] width 49 height 82
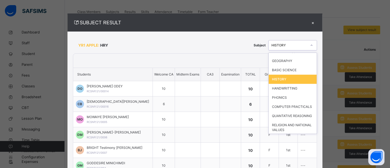
scroll to position [67, 0]
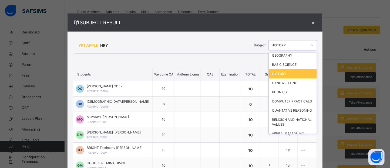
drag, startPoint x: 319, startPoint y: 98, endPoint x: 323, endPoint y: 127, distance: 28.6
click at [291, 83] on div "HANDWRITTING" at bounding box center [293, 83] width 48 height 9
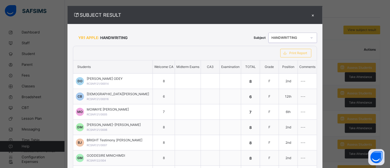
scroll to position [4, 0]
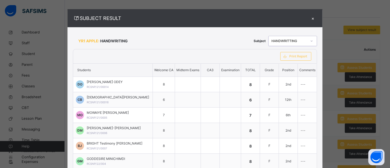
click at [314, 42] on icon at bounding box center [311, 40] width 3 height 5
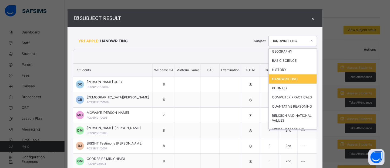
scroll to position [71, 0]
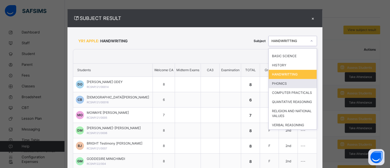
click at [288, 86] on div "PHONICS" at bounding box center [293, 83] width 48 height 9
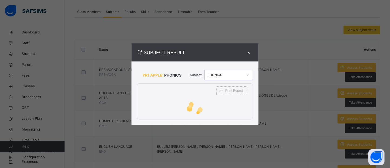
scroll to position [0, 0]
click at [288, 86] on div "SUBJECT RESULT × YR1 APPLE: PHONICS Subject option PHONICS, selected. 0 results…" at bounding box center [195, 84] width 390 height 168
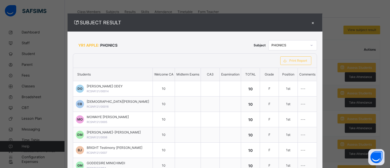
click at [312, 45] on icon at bounding box center [311, 45] width 3 height 5
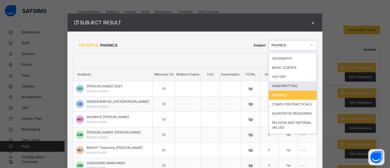
scroll to position [64, 0]
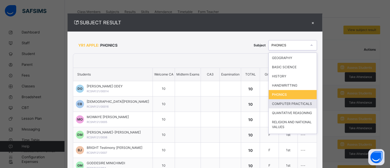
click at [303, 108] on div "COMPUTER PRACTICALS" at bounding box center [293, 103] width 48 height 9
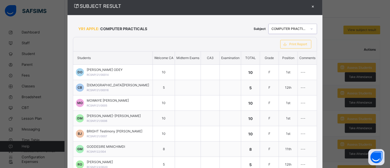
scroll to position [0, 0]
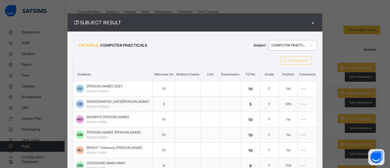
click at [316, 46] on div at bounding box center [311, 45] width 9 height 9
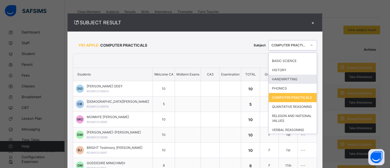
scroll to position [71, 0]
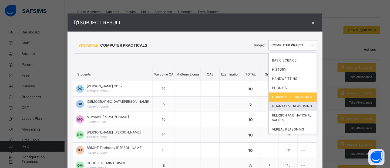
click at [297, 108] on div "QUANTATIVE REASONING" at bounding box center [293, 106] width 48 height 9
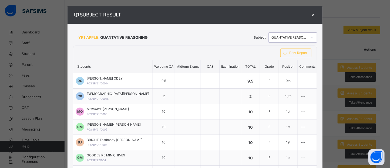
scroll to position [0, 0]
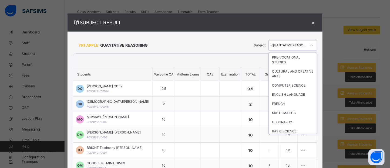
click at [314, 46] on icon at bounding box center [311, 45] width 3 height 5
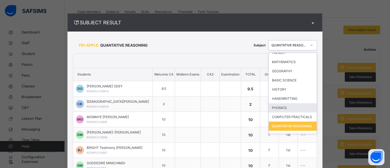
scroll to position [71, 0]
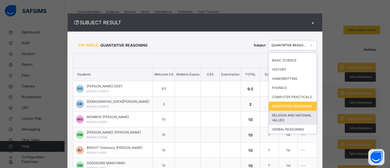
click at [300, 117] on div "RELIGION AND NATIONAL VALUES" at bounding box center [293, 118] width 48 height 14
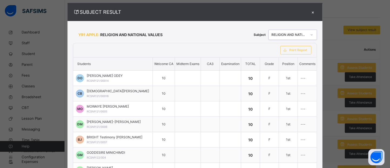
scroll to position [0, 0]
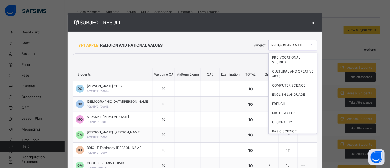
click at [313, 48] on icon at bounding box center [311, 45] width 3 height 5
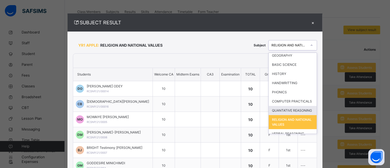
scroll to position [71, 0]
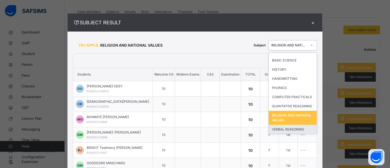
click at [299, 128] on div "VERBAL REASONING" at bounding box center [293, 129] width 48 height 9
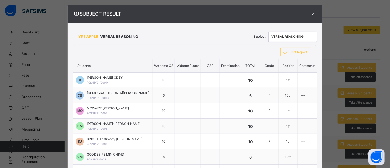
scroll to position [0, 0]
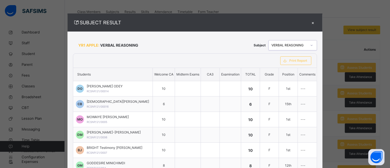
click at [316, 25] on div "×" at bounding box center [313, 22] width 8 height 7
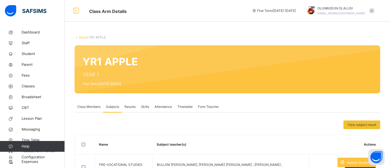
click at [81, 38] on link "Back" at bounding box center [83, 37] width 8 height 4
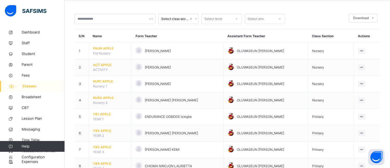
scroll to position [22, 0]
click at [351, 144] on div "View Class" at bounding box center [348, 143] width 31 height 5
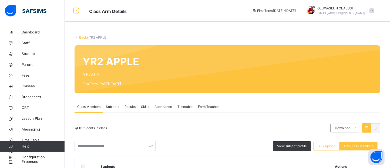
click at [111, 107] on span "Subjects" at bounding box center [112, 107] width 13 height 5
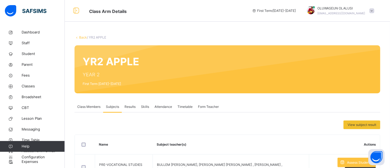
click at [358, 123] on span "View subject result" at bounding box center [362, 125] width 29 height 5
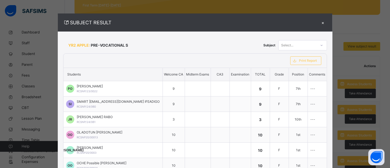
click at [320, 44] on icon at bounding box center [321, 45] width 3 height 5
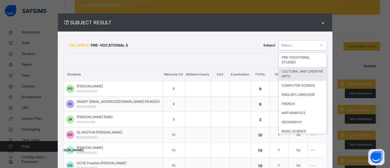
click at [304, 72] on div "CULTURAL AND CREATIVE ARTS" at bounding box center [303, 74] width 48 height 14
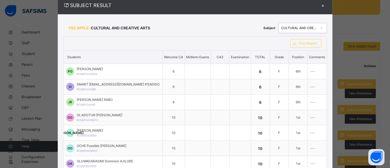
scroll to position [16, 0]
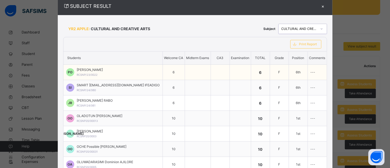
click at [311, 71] on span "---" at bounding box center [313, 72] width 5 height 4
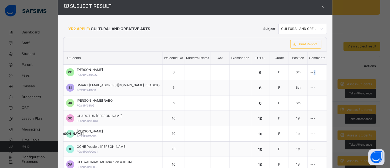
click at [320, 27] on icon at bounding box center [321, 28] width 3 height 5
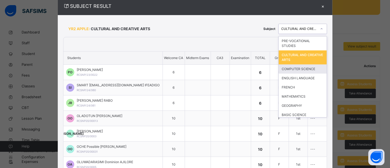
click at [308, 70] on div "COMPUTER SCIENCE" at bounding box center [303, 69] width 48 height 9
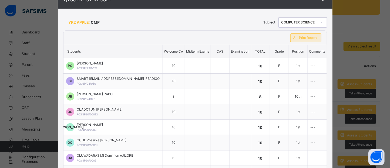
scroll to position [22, 0]
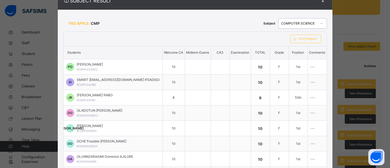
click at [320, 26] on icon at bounding box center [321, 23] width 3 height 5
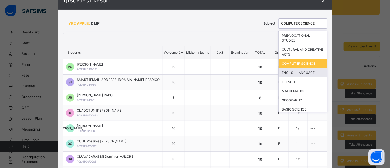
click at [305, 71] on div "ENGLISH LANGUAGE" at bounding box center [303, 72] width 48 height 9
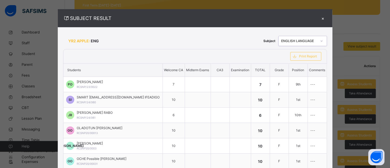
scroll to position [4, 0]
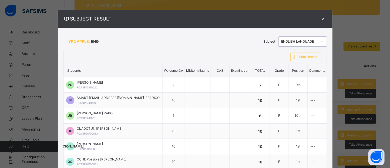
click at [320, 42] on icon at bounding box center [321, 41] width 3 height 5
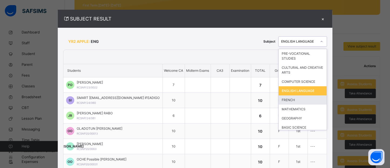
click at [300, 101] on div "FRENCH" at bounding box center [303, 100] width 48 height 9
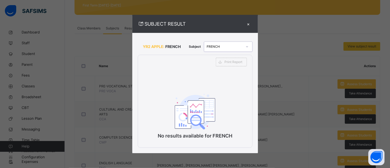
click at [248, 24] on div "×" at bounding box center [249, 23] width 8 height 7
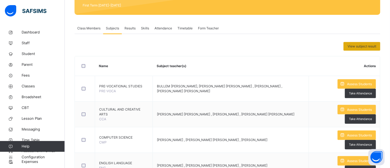
click at [369, 47] on span "View subject result" at bounding box center [362, 46] width 29 height 5
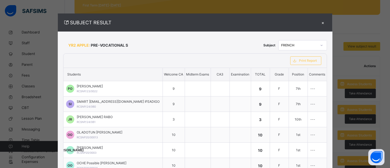
click at [320, 45] on icon at bounding box center [321, 45] width 3 height 5
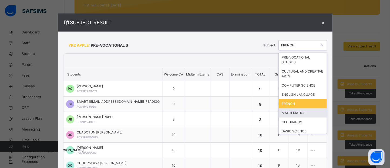
click at [294, 114] on div "MATHEMATICS" at bounding box center [303, 113] width 48 height 9
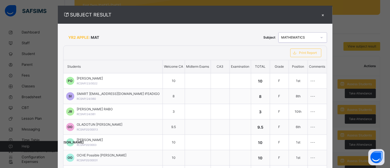
scroll to position [7, 0]
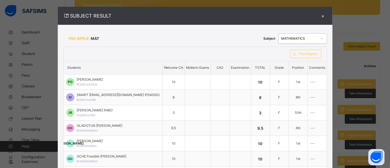
click at [318, 39] on div at bounding box center [321, 38] width 9 height 9
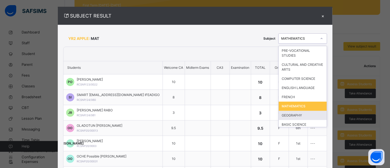
click at [301, 113] on div "GEOGRAPHY" at bounding box center [303, 115] width 48 height 9
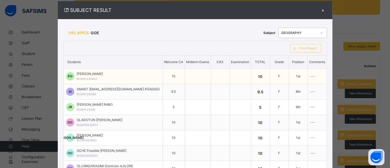
scroll to position [12, 0]
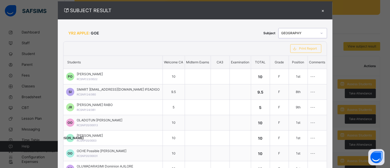
click at [320, 32] on icon at bounding box center [321, 33] width 3 height 5
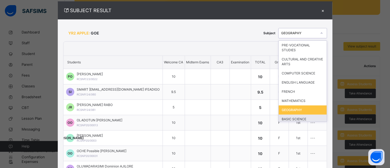
click at [304, 117] on div "BASIC SCIENCE" at bounding box center [303, 119] width 48 height 9
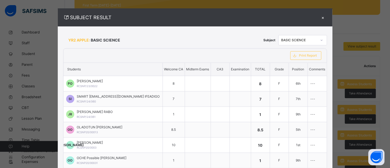
scroll to position [4, 0]
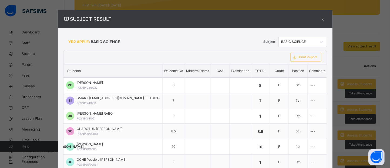
click at [319, 18] on div "×" at bounding box center [323, 18] width 8 height 7
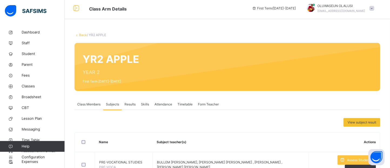
scroll to position [0, 0]
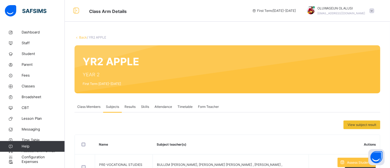
click at [83, 39] on div "Back / YR2 APPLE" at bounding box center [228, 37] width 306 height 5
click at [83, 38] on link "Back" at bounding box center [83, 37] width 8 height 4
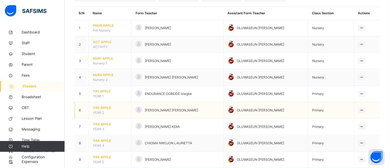
scroll to position [45, 0]
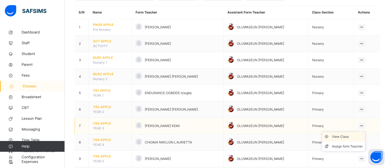
click at [352, 138] on div "View Class" at bounding box center [348, 136] width 31 height 5
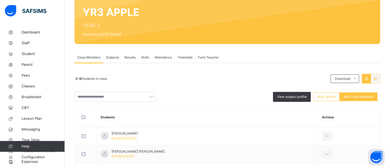
scroll to position [48, 0]
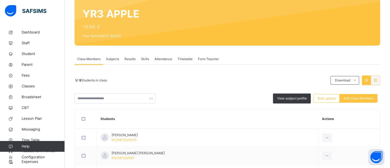
click at [114, 59] on span "Subjects" at bounding box center [112, 59] width 13 height 5
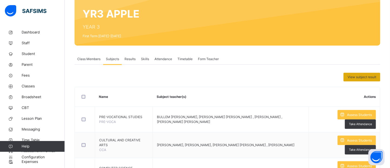
click at [359, 77] on span "View subject result" at bounding box center [362, 77] width 29 height 5
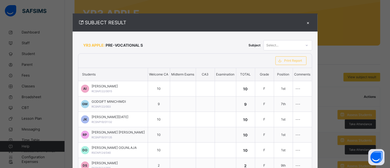
click at [307, 46] on div at bounding box center [307, 45] width 9 height 9
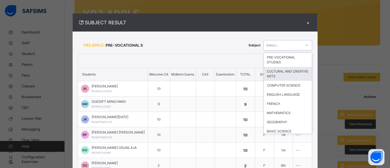
click at [287, 72] on div "CULTURAL AND CREATIVE ARTS" at bounding box center [288, 74] width 48 height 14
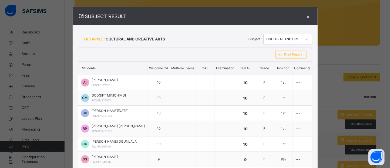
scroll to position [0, 0]
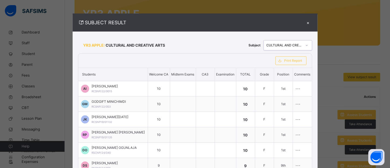
click at [305, 46] on icon at bounding box center [306, 45] width 3 height 5
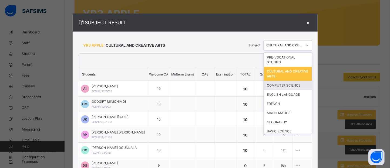
click at [291, 85] on div "COMPUTER SCIENCE" at bounding box center [288, 85] width 48 height 9
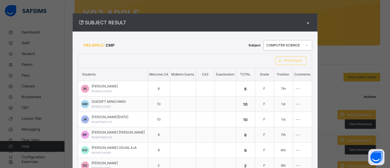
click at [305, 47] on icon at bounding box center [306, 45] width 3 height 5
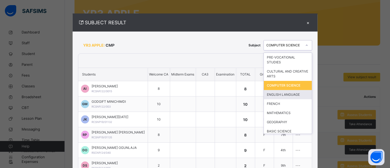
click at [285, 94] on div "ENGLISH LANGUAGE" at bounding box center [288, 94] width 48 height 9
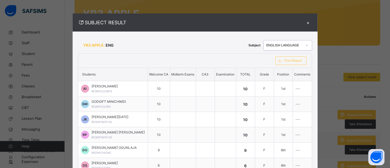
click at [305, 45] on icon at bounding box center [306, 45] width 3 height 5
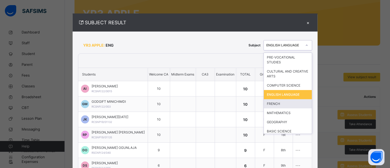
click at [278, 102] on div "FRENCH" at bounding box center [288, 103] width 48 height 9
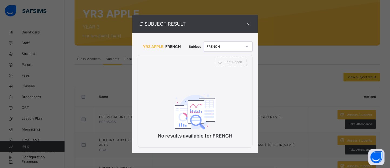
click at [249, 25] on div "×" at bounding box center [249, 23] width 8 height 7
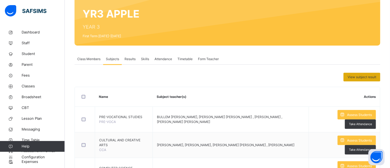
click at [353, 76] on span "View subject result" at bounding box center [362, 77] width 29 height 5
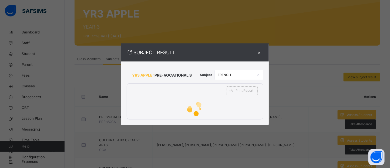
click at [260, 77] on div at bounding box center [258, 75] width 9 height 9
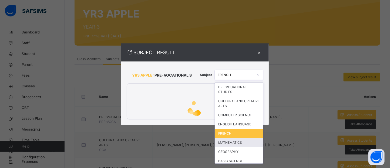
click at [235, 140] on div "MATHEMATICS" at bounding box center [239, 142] width 48 height 9
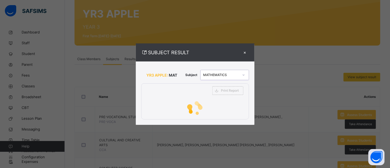
click at [235, 103] on div at bounding box center [195, 109] width 107 height 22
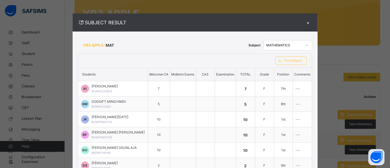
click at [305, 44] on icon at bounding box center [306, 45] width 3 height 5
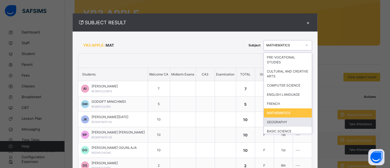
click at [282, 121] on div "GEOGRAPHY" at bounding box center [288, 122] width 48 height 9
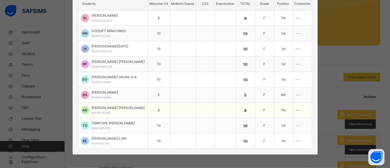
click at [121, 39] on td "GM GODGIFT MINICHIMDI RCSNP/22/003" at bounding box center [113, 33] width 70 height 15
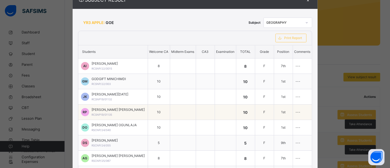
scroll to position [15, 0]
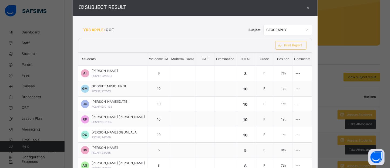
click at [139, 88] on td "GM GODGIFT MINICHIMDI RCSNP/22/003" at bounding box center [113, 88] width 70 height 15
click at [305, 29] on icon at bounding box center [306, 29] width 3 height 5
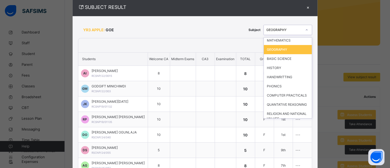
scroll to position [58, 0]
click at [294, 58] on div "BASIC SCIENCE" at bounding box center [288, 58] width 48 height 9
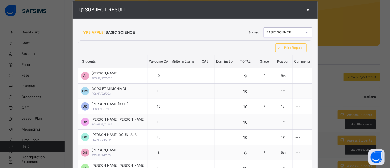
scroll to position [18, 0]
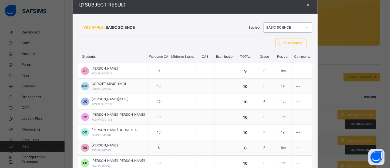
click at [305, 29] on icon at bounding box center [306, 27] width 3 height 5
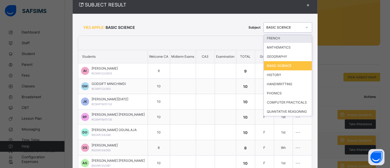
scroll to position [49, 0]
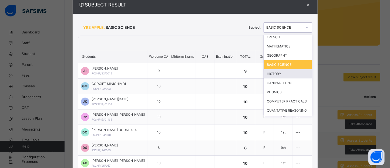
click at [275, 77] on div "HISTORY" at bounding box center [288, 73] width 48 height 9
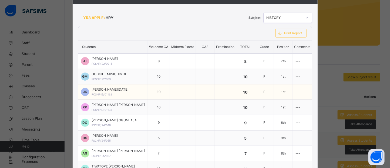
scroll to position [27, 0]
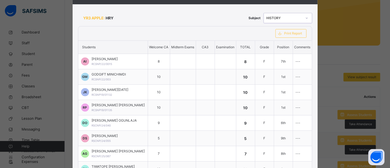
click at [306, 18] on icon at bounding box center [307, 18] width 2 height 1
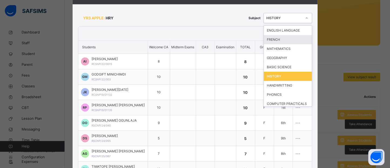
scroll to position [71, 0]
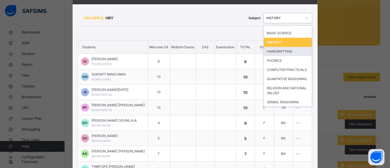
click at [280, 52] on div "HANDWRITTING" at bounding box center [288, 51] width 48 height 9
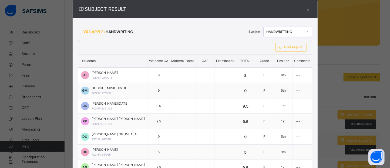
scroll to position [12, 0]
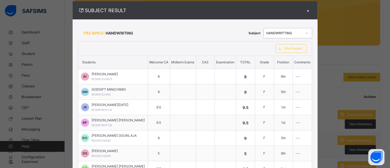
click at [305, 32] on icon at bounding box center [306, 33] width 3 height 5
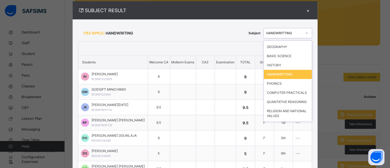
scroll to position [64, 0]
click at [278, 80] on div "PHONICS" at bounding box center [288, 83] width 48 height 9
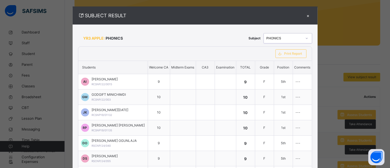
scroll to position [5, 0]
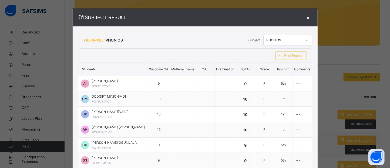
click at [305, 39] on icon at bounding box center [306, 40] width 3 height 5
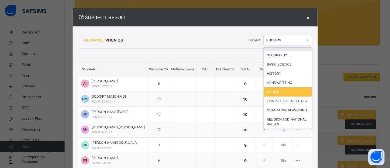
scroll to position [71, 0]
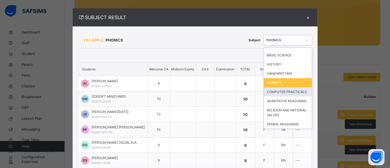
click at [292, 95] on div "COMPUTER PRACTICALS" at bounding box center [288, 92] width 48 height 9
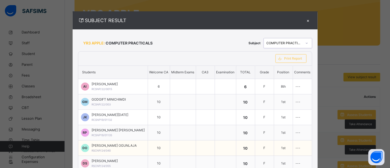
scroll to position [0, 0]
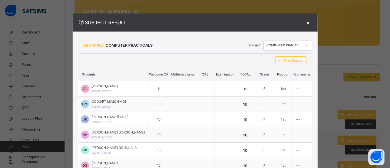
click at [305, 48] on icon at bounding box center [306, 45] width 3 height 5
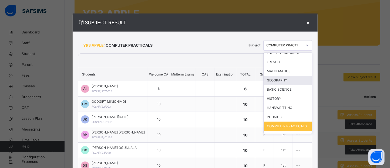
scroll to position [71, 0]
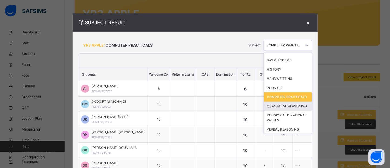
click at [303, 108] on div "QUANTATIVE REASONING" at bounding box center [288, 106] width 48 height 9
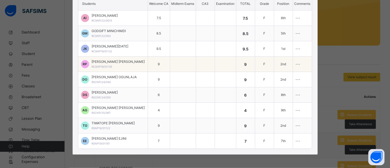
click at [121, 69] on td "RP RUTH Gyepyeik PHILIP RCSNP19/01135" at bounding box center [113, 64] width 70 height 15
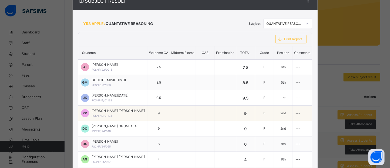
scroll to position [0, 0]
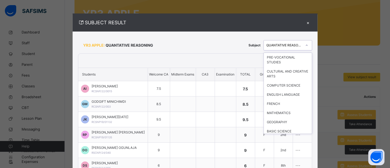
click at [305, 46] on div at bounding box center [307, 45] width 9 height 9
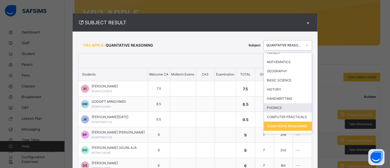
scroll to position [71, 0]
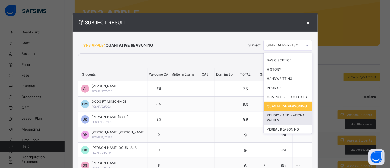
click at [294, 121] on div "RELIGION AND NATIONAL VALUES" at bounding box center [288, 118] width 48 height 14
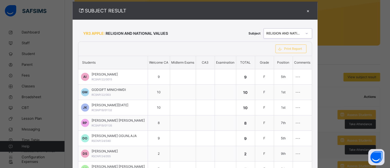
scroll to position [0, 0]
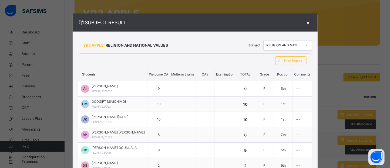
click at [305, 48] on icon at bounding box center [306, 45] width 3 height 5
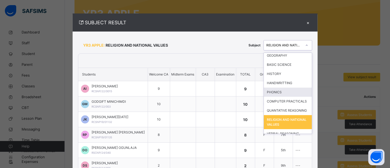
scroll to position [71, 0]
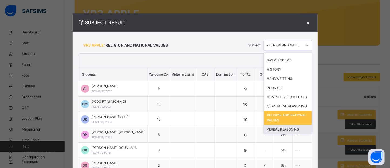
click at [291, 128] on div "VERBAL REASONING" at bounding box center [288, 129] width 48 height 9
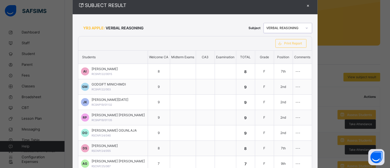
scroll to position [0, 0]
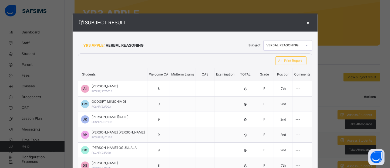
click at [304, 22] on div "×" at bounding box center [308, 22] width 8 height 7
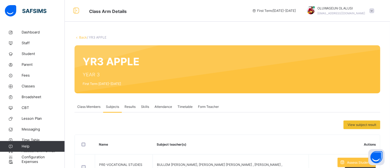
click at [82, 39] on link "Back" at bounding box center [83, 37] width 8 height 4
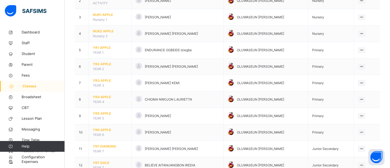
scroll to position [94, 0]
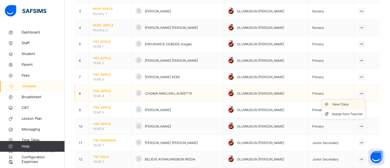
click at [354, 104] on div "View Class" at bounding box center [348, 104] width 31 height 5
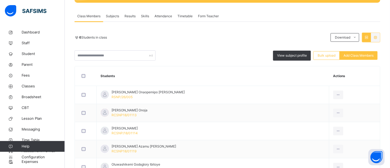
scroll to position [92, 0]
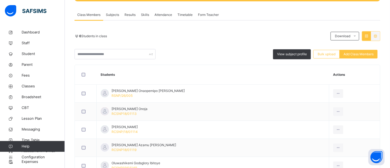
click at [109, 13] on span "Subjects" at bounding box center [112, 14] width 13 height 5
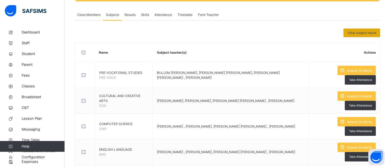
click at [365, 32] on span "View subject result" at bounding box center [362, 33] width 29 height 5
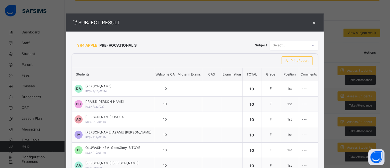
click at [312, 44] on icon at bounding box center [313, 45] width 3 height 5
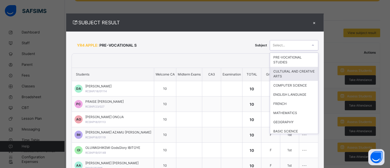
click at [294, 69] on div "CULTURAL AND CREATIVE ARTS" at bounding box center [294, 74] width 48 height 14
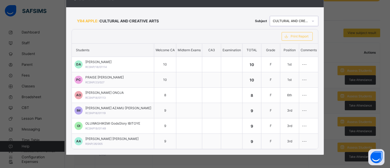
scroll to position [0, 0]
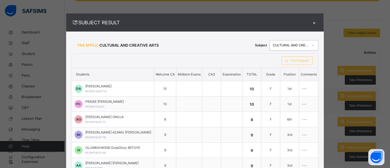
click at [118, 70] on th "Students" at bounding box center [113, 74] width 82 height 13
click at [312, 45] on icon at bounding box center [313, 45] width 3 height 5
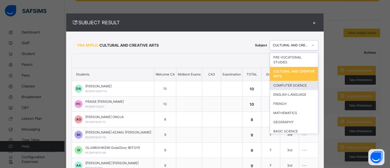
click at [288, 83] on div "COMPUTER SCIENCE" at bounding box center [294, 85] width 48 height 9
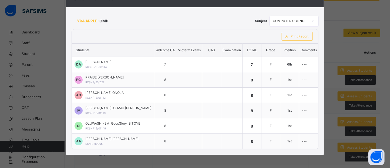
click at [107, 19] on span "CMP" at bounding box center [103, 21] width 9 height 6
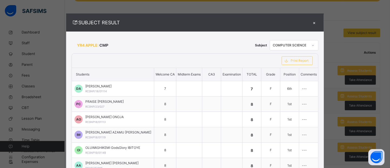
click at [312, 44] on icon at bounding box center [313, 45] width 3 height 5
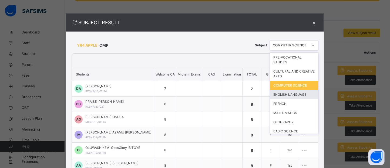
click at [290, 93] on div "ENGLISH LANGUAGE" at bounding box center [294, 94] width 48 height 9
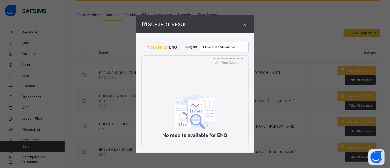
click at [246, 23] on div "×" at bounding box center [245, 24] width 8 height 7
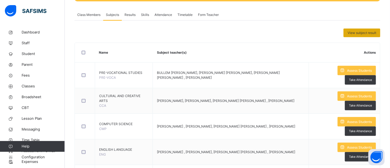
click at [354, 33] on span "View subject result" at bounding box center [362, 33] width 29 height 5
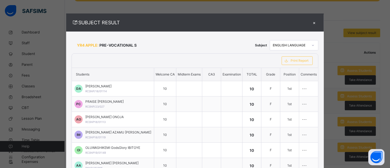
click at [312, 44] on icon at bounding box center [313, 45] width 3 height 5
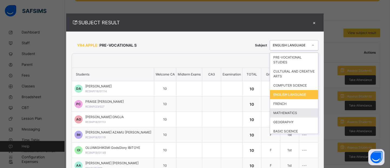
click at [287, 111] on div "MATHEMATICS" at bounding box center [294, 113] width 48 height 9
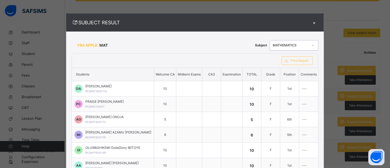
click at [310, 46] on div at bounding box center [313, 45] width 9 height 9
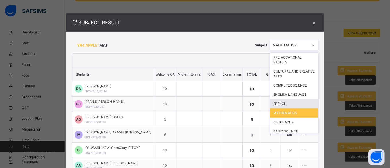
click at [282, 101] on div "FRENCH" at bounding box center [294, 103] width 48 height 9
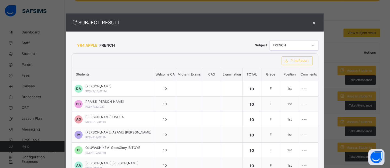
click at [311, 46] on div at bounding box center [313, 45] width 9 height 9
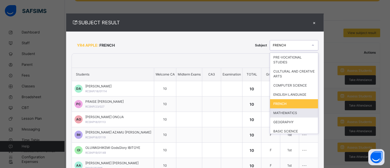
click at [288, 111] on div "MATHEMATICS" at bounding box center [294, 113] width 48 height 9
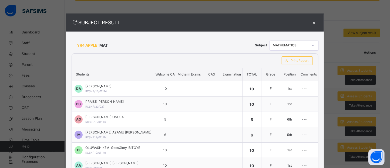
click at [309, 44] on div at bounding box center [313, 45] width 9 height 9
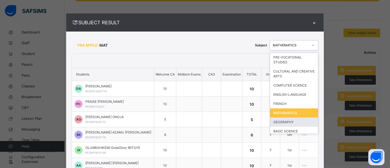
click at [300, 123] on div "GEOGRAPHY" at bounding box center [294, 122] width 48 height 9
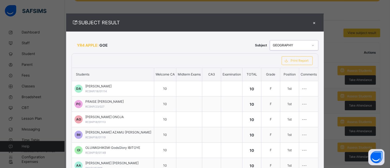
click at [312, 45] on icon at bounding box center [313, 45] width 3 height 5
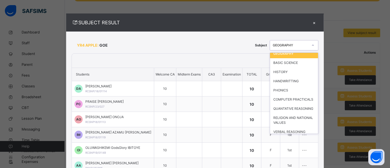
scroll to position [69, 0]
click at [294, 64] on div "BASIC SCIENCE" at bounding box center [294, 62] width 48 height 9
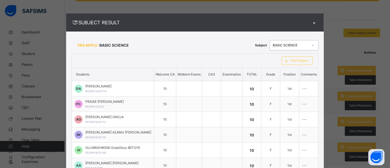
click at [312, 47] on icon at bounding box center [313, 45] width 3 height 5
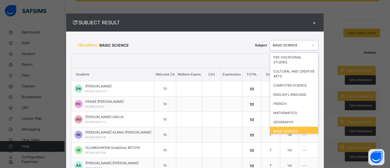
scroll to position [5, 0]
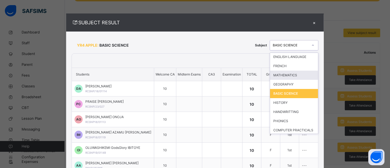
drag, startPoint x: 312, startPoint y: 95, endPoint x: 315, endPoint y: 112, distance: 18.1
click at [315, 112] on div "YR4 APPLE: BASIC SCIENCE Subject option BASIC SCIENCE, selected. option MATHEMA…" at bounding box center [195, 106] width 258 height 148
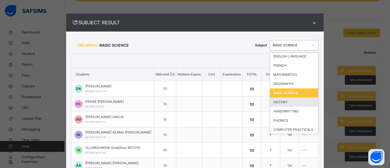
click at [289, 106] on div "HISTORY" at bounding box center [294, 102] width 48 height 9
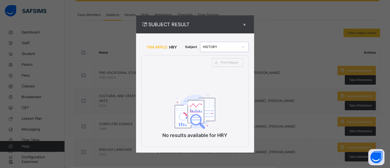
click at [243, 46] on icon at bounding box center [243, 46] width 3 height 5
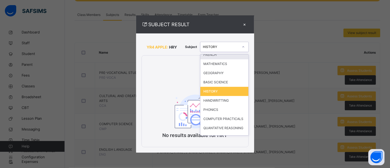
scroll to position [53, 0]
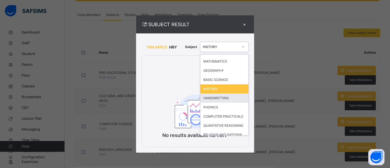
click at [215, 99] on div "HANDWRITTING" at bounding box center [225, 98] width 48 height 9
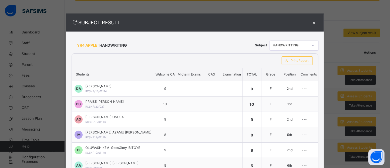
click at [312, 44] on icon at bounding box center [313, 45] width 3 height 5
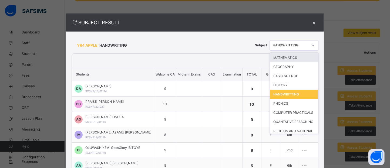
scroll to position [56, 0]
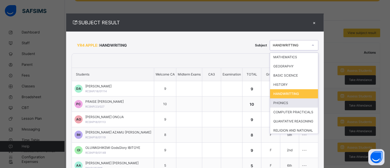
click at [288, 101] on div "PHONICS" at bounding box center [294, 103] width 48 height 9
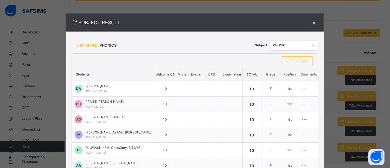
click at [309, 49] on div at bounding box center [313, 45] width 9 height 9
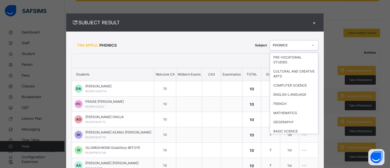
scroll to position [33, 0]
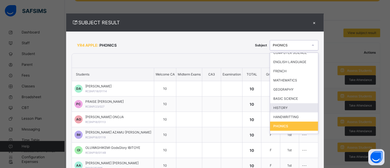
click at [291, 107] on div "HISTORY" at bounding box center [294, 108] width 48 height 9
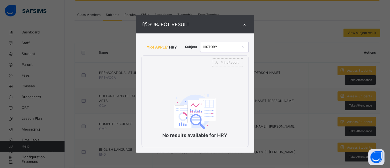
click at [244, 47] on icon at bounding box center [243, 46] width 3 height 5
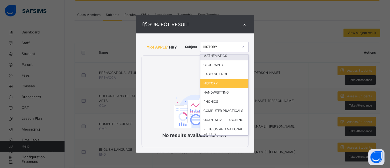
scroll to position [60, 0]
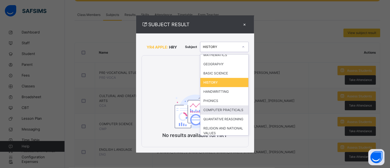
click at [219, 106] on div "COMPUTER PRACTICALS" at bounding box center [225, 110] width 48 height 9
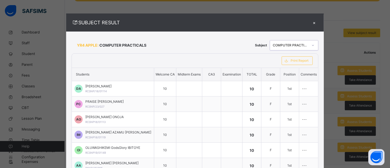
click at [312, 46] on icon at bounding box center [313, 45] width 3 height 5
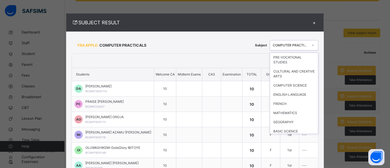
scroll to position [42, 0]
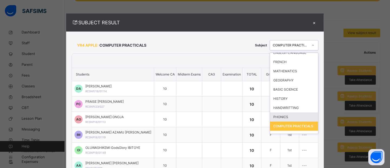
click at [287, 114] on div "PHONICS" at bounding box center [294, 117] width 48 height 9
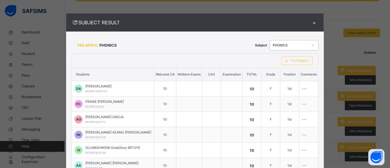
click at [310, 47] on div at bounding box center [313, 45] width 9 height 9
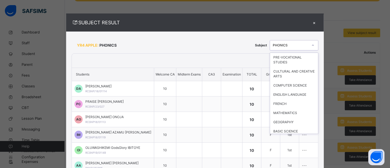
scroll to position [33, 0]
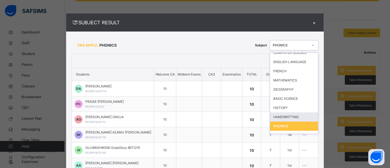
click at [278, 117] on div "HANDWRITTING" at bounding box center [294, 117] width 48 height 9
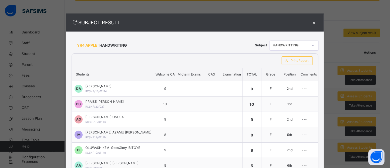
click at [312, 45] on icon at bounding box center [313, 45] width 3 height 5
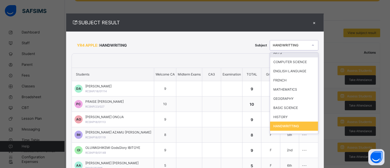
scroll to position [71, 0]
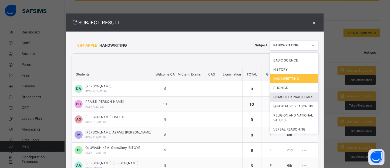
click at [290, 101] on div "COMPUTER PRACTICALS" at bounding box center [294, 97] width 48 height 9
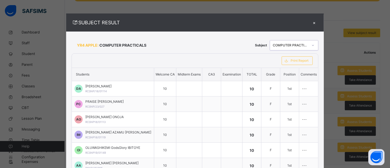
click at [310, 48] on div at bounding box center [313, 45] width 9 height 9
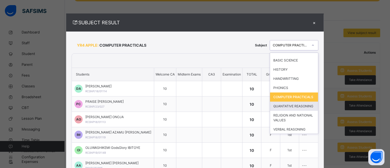
click at [290, 110] on div "QUANTATIVE REASONING" at bounding box center [294, 106] width 48 height 9
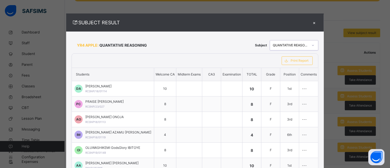
click at [312, 46] on icon at bounding box center [313, 45] width 3 height 5
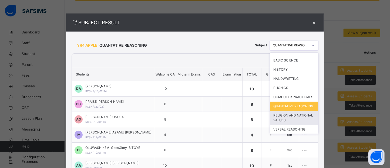
click at [293, 119] on div "RELIGION AND NATIONAL VALUES" at bounding box center [294, 118] width 48 height 14
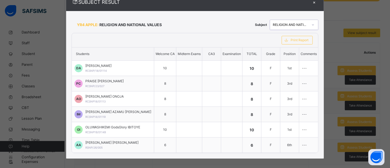
scroll to position [0, 0]
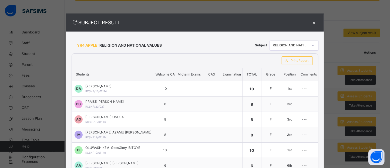
click at [311, 23] on div "×" at bounding box center [315, 22] width 8 height 7
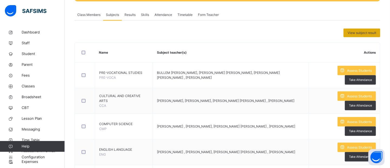
click at [359, 33] on span "View subject result" at bounding box center [362, 33] width 29 height 5
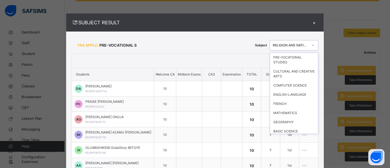
click at [312, 44] on icon at bounding box center [313, 45] width 3 height 5
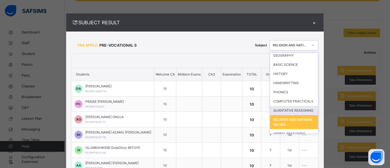
click at [255, 40] on div "Subject option RELIGION AND NATIONAL VALUES, selected. option QUANTATIVE REASON…" at bounding box center [287, 45] width 64 height 11
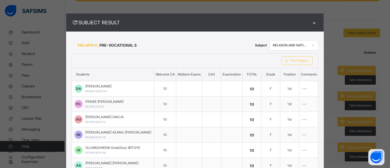
click at [312, 45] on icon at bounding box center [313, 45] width 3 height 5
click at [313, 45] on icon at bounding box center [314, 45] width 2 height 1
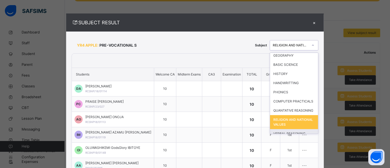
click at [289, 132] on div "VERBAL REASONING" at bounding box center [294, 133] width 48 height 9
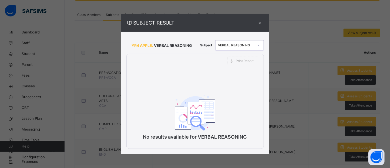
click at [258, 22] on div "×" at bounding box center [260, 22] width 8 height 7
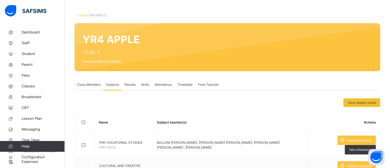
scroll to position [0, 0]
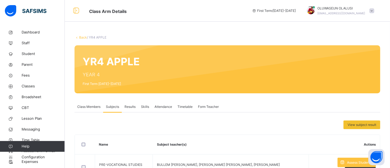
click at [83, 39] on div "Back / YR4 APPLE" at bounding box center [228, 37] width 306 height 5
click at [84, 37] on link "Back" at bounding box center [83, 37] width 8 height 4
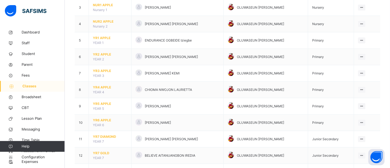
scroll to position [99, 0]
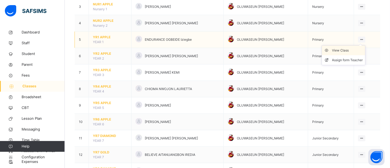
click at [354, 50] on div "View Class" at bounding box center [348, 50] width 31 height 5
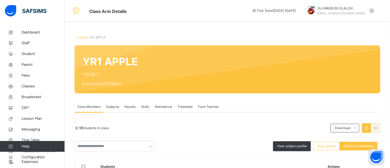
click at [82, 37] on link "Back" at bounding box center [83, 37] width 8 height 4
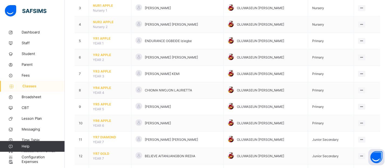
scroll to position [99, 0]
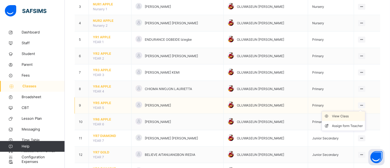
click at [351, 117] on div "View Class" at bounding box center [348, 116] width 31 height 5
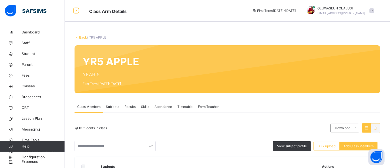
scroll to position [62, 0]
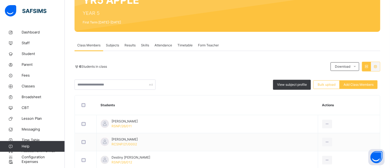
click at [109, 41] on div "Subjects" at bounding box center [112, 45] width 19 height 11
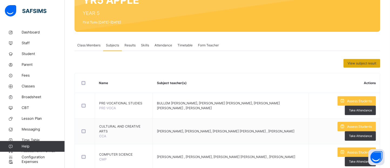
click at [371, 64] on span "View subject result" at bounding box center [362, 63] width 29 height 5
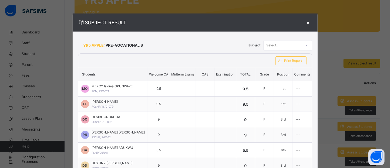
click at [307, 47] on icon at bounding box center [306, 45] width 3 height 5
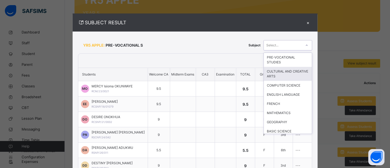
click at [299, 71] on div "CULTURAL AND CREATIVE ARTS" at bounding box center [288, 74] width 48 height 14
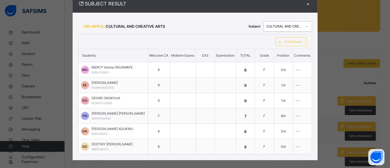
scroll to position [18, 0]
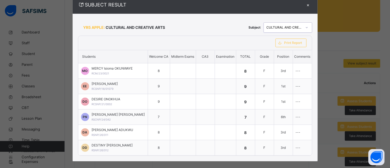
click at [307, 27] on icon at bounding box center [307, 27] width 2 height 1
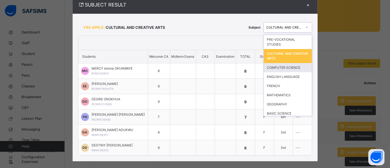
click at [298, 67] on div "COMPUTER SCIENCE" at bounding box center [288, 67] width 48 height 9
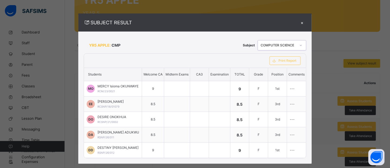
click at [306, 45] on div at bounding box center [301, 45] width 9 height 9
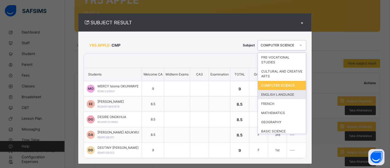
click at [294, 92] on div "ENGLISH LANGUAGE" at bounding box center [282, 94] width 48 height 9
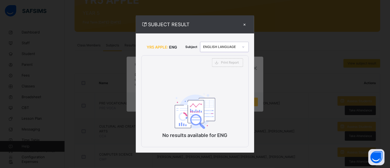
click at [246, 25] on div "×" at bounding box center [245, 24] width 8 height 7
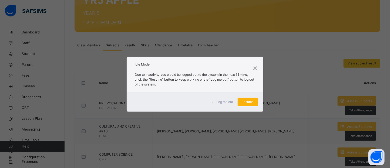
click at [250, 102] on span "Resume" at bounding box center [248, 102] width 12 height 5
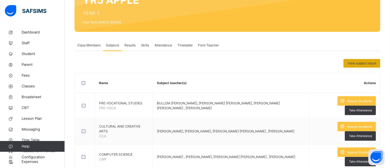
click at [370, 63] on span "View subject result" at bounding box center [362, 63] width 29 height 5
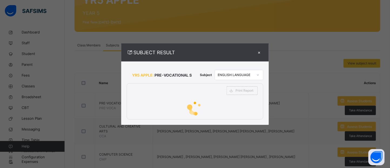
click at [259, 75] on icon at bounding box center [258, 75] width 2 height 1
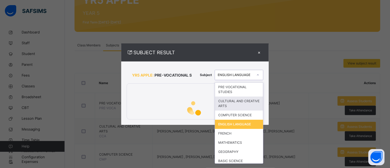
click at [260, 53] on div "×" at bounding box center [259, 52] width 8 height 7
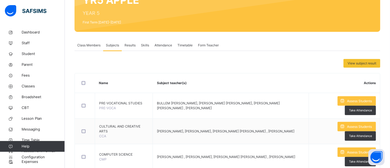
click at [361, 65] on span "View subject result" at bounding box center [362, 63] width 29 height 5
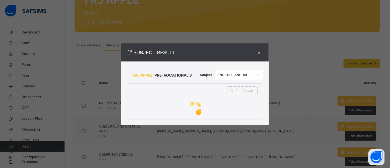
click at [259, 75] on icon at bounding box center [258, 75] width 2 height 1
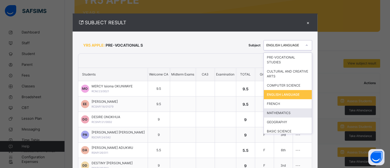
click at [280, 114] on div "MATHEMATICS" at bounding box center [288, 113] width 48 height 9
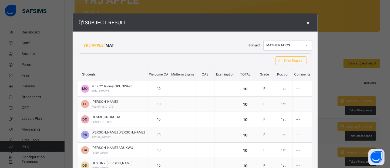
click at [307, 49] on div at bounding box center [307, 45] width 9 height 9
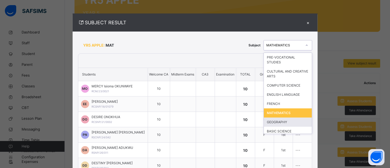
click at [274, 124] on div "GEOGRAPHY" at bounding box center [288, 122] width 48 height 9
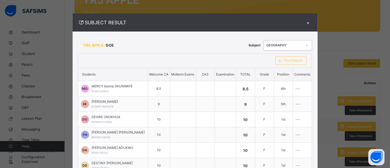
click at [307, 44] on icon at bounding box center [306, 45] width 3 height 5
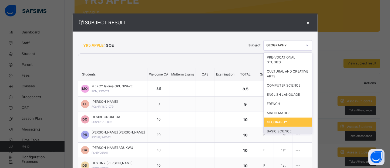
click at [291, 127] on div "BASIC SCIENCE" at bounding box center [288, 131] width 48 height 9
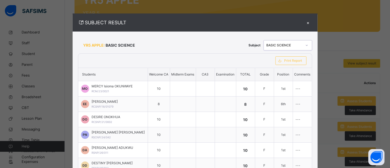
click at [307, 46] on icon at bounding box center [306, 45] width 3 height 5
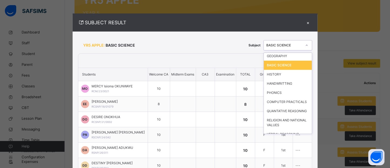
scroll to position [70, 0]
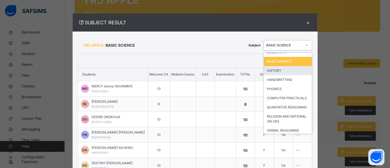
click at [282, 71] on div "HISTORY" at bounding box center [288, 70] width 48 height 9
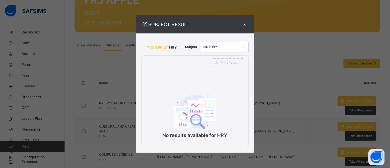
click at [245, 47] on icon at bounding box center [243, 46] width 3 height 5
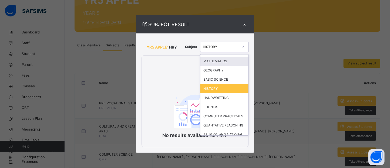
scroll to position [54, 0]
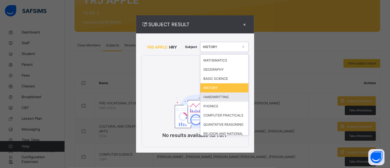
click at [227, 99] on div "HANDWRITTING" at bounding box center [225, 97] width 48 height 9
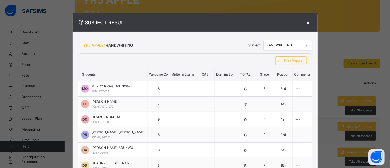
click at [307, 46] on icon at bounding box center [306, 45] width 3 height 5
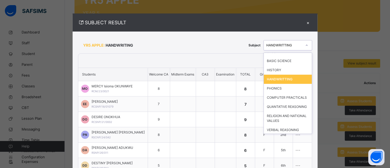
scroll to position [71, 0]
click at [282, 90] on div "PHONICS" at bounding box center [288, 88] width 48 height 9
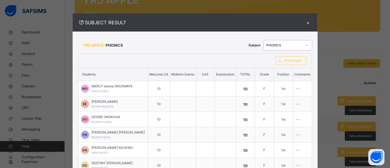
click at [307, 47] on icon at bounding box center [306, 45] width 3 height 5
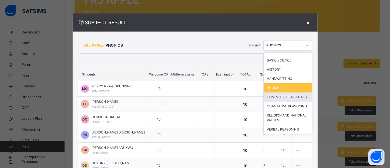
click at [291, 97] on div "COMPUTER PRACTICALS" at bounding box center [288, 97] width 48 height 9
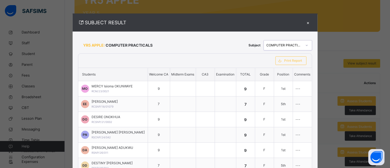
click at [308, 46] on icon at bounding box center [306, 45] width 3 height 5
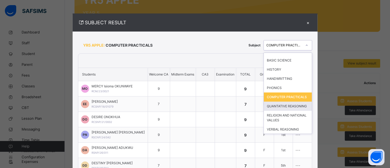
click at [298, 108] on div "QUANTATIVE REASONING" at bounding box center [288, 106] width 48 height 9
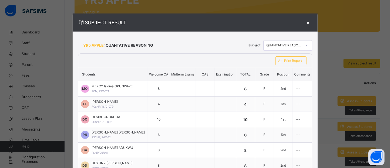
click at [308, 47] on div at bounding box center [307, 45] width 9 height 9
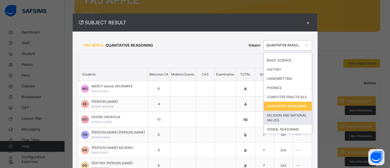
click at [295, 117] on div "RELIGION AND NATIONAL VALUES" at bounding box center [288, 118] width 48 height 14
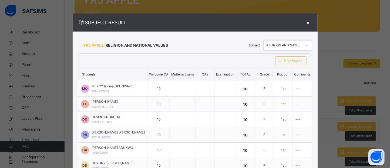
click at [304, 45] on div at bounding box center [307, 45] width 9 height 9
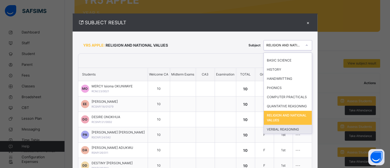
click at [300, 129] on div "VERBAL REASONING" at bounding box center [288, 129] width 48 height 9
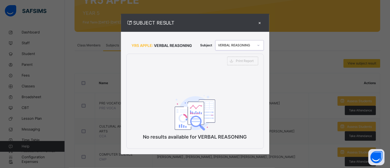
click at [261, 23] on div "×" at bounding box center [260, 22] width 8 height 7
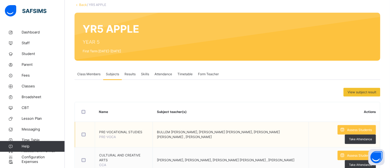
scroll to position [2, 0]
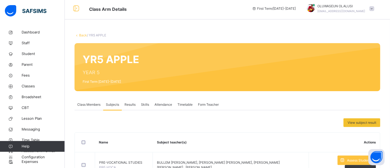
click at [81, 36] on link "Back" at bounding box center [83, 35] width 8 height 4
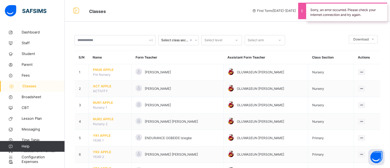
drag, startPoint x: 390, startPoint y: 81, endPoint x: 390, endPoint y: 99, distance: 17.3
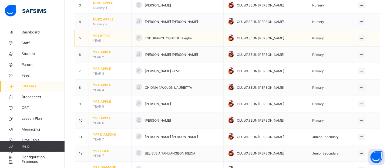
scroll to position [108, 0]
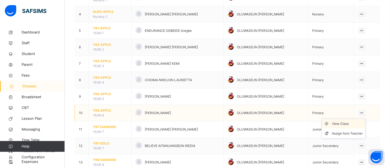
click at [350, 126] on div "View Class" at bounding box center [348, 123] width 31 height 5
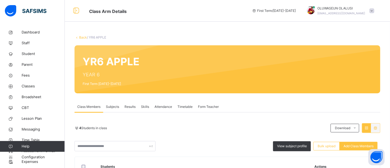
click at [112, 109] on div "Subjects" at bounding box center [112, 107] width 19 height 11
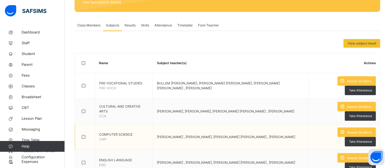
scroll to position [82, 0]
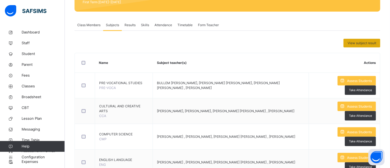
click at [355, 45] on div "View subject result" at bounding box center [362, 43] width 37 height 9
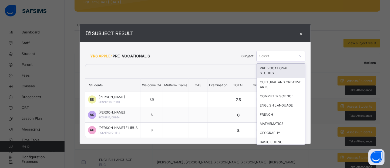
click at [302, 55] on icon at bounding box center [299, 56] width 3 height 5
click at [297, 68] on div "PRE-VOCATIONAL STUDIES" at bounding box center [281, 71] width 48 height 14
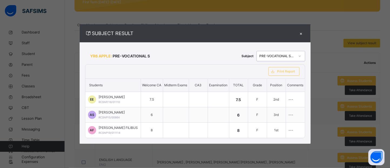
click at [305, 56] on div at bounding box center [299, 56] width 9 height 9
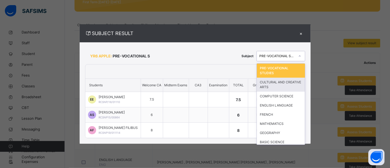
click at [298, 80] on div "CULTURAL AND CREATIVE ARTS" at bounding box center [281, 85] width 48 height 14
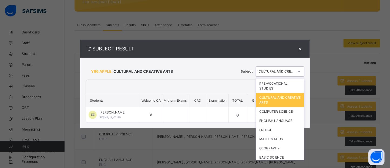
click at [304, 71] on div at bounding box center [299, 71] width 9 height 9
click at [294, 82] on div "PRE-VOCATIONAL STUDIES" at bounding box center [280, 86] width 48 height 14
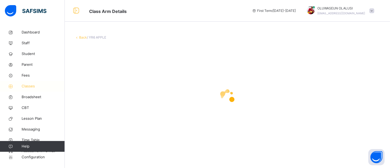
click at [35, 86] on span "Classes" at bounding box center [43, 86] width 43 height 5
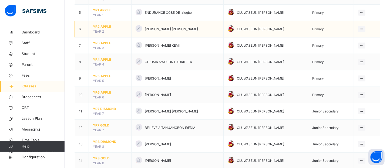
scroll to position [135, 0]
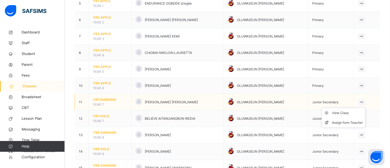
click at [361, 108] on ul "View Class Assign form Teacher" at bounding box center [344, 118] width 44 height 20
click at [351, 114] on div "View Class" at bounding box center [348, 113] width 31 height 5
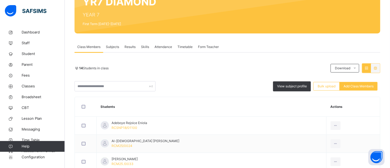
scroll to position [62, 0]
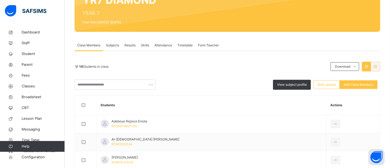
click at [112, 46] on span "Subjects" at bounding box center [112, 45] width 13 height 5
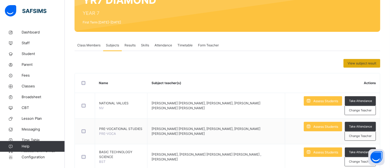
click at [361, 61] on span "View subject result" at bounding box center [362, 63] width 29 height 5
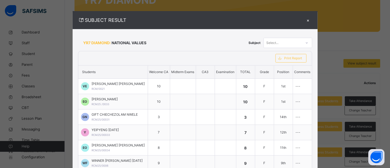
scroll to position [1, 0]
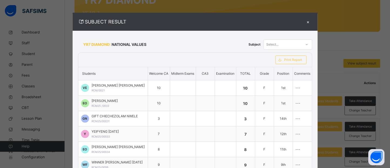
click at [309, 45] on icon at bounding box center [306, 44] width 3 height 5
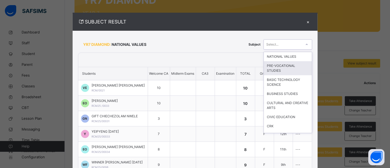
click at [292, 68] on div "PRE-VOCATIONAL STUDIES" at bounding box center [288, 68] width 48 height 14
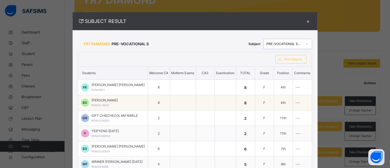
scroll to position [0, 0]
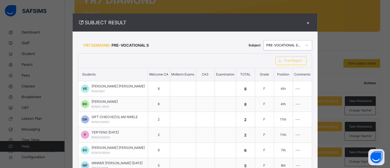
click at [309, 48] on div at bounding box center [307, 45] width 9 height 9
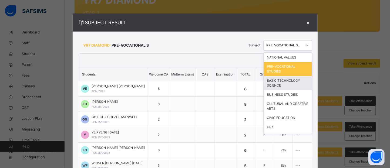
click at [292, 82] on div "BASIC TECHNOLOGY SCIENCE" at bounding box center [288, 83] width 48 height 14
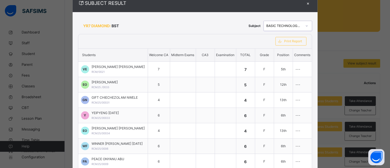
scroll to position [19, 0]
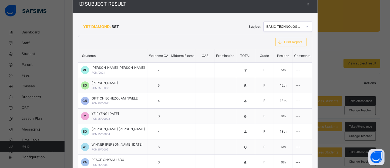
click at [308, 26] on icon at bounding box center [306, 26] width 3 height 5
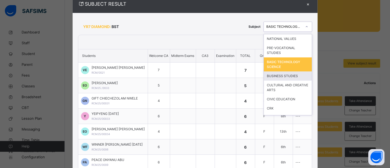
click at [293, 74] on div "BUSINESS STUDIES" at bounding box center [288, 76] width 48 height 9
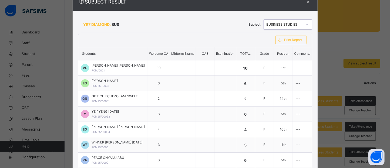
scroll to position [17, 0]
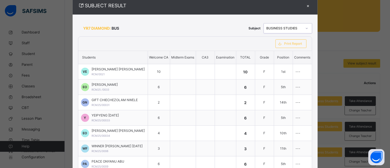
click at [308, 26] on div at bounding box center [307, 28] width 9 height 9
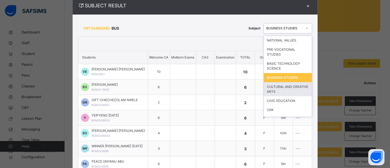
click at [294, 91] on div "CULTURAL AND CREATIVE ARTS" at bounding box center [288, 89] width 48 height 14
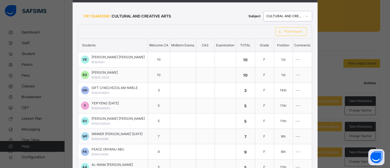
scroll to position [0, 0]
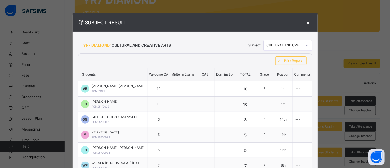
click at [309, 46] on icon at bounding box center [306, 45] width 3 height 5
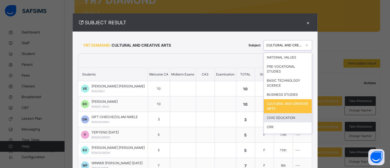
click at [295, 118] on div "CIVIC EDUCATION" at bounding box center [288, 118] width 48 height 9
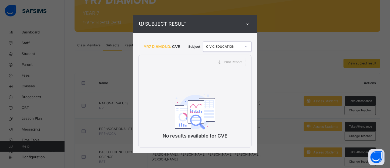
click at [248, 48] on icon at bounding box center [246, 46] width 3 height 5
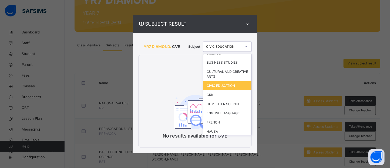
scroll to position [34, 0]
click at [217, 96] on div "CRK" at bounding box center [228, 94] width 48 height 9
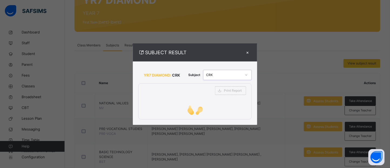
click at [214, 94] on div "Print Report" at bounding box center [231, 91] width 42 height 14
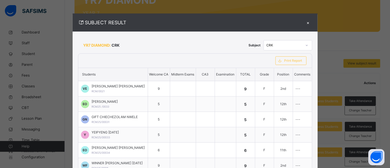
click at [309, 44] on icon at bounding box center [306, 45] width 3 height 5
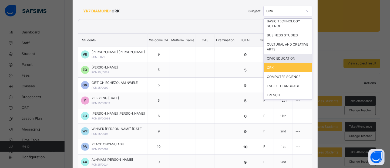
scroll to position [26, 0]
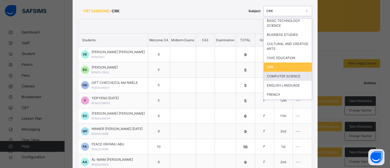
click at [305, 75] on div "COMPUTER SCIENCE" at bounding box center [288, 76] width 48 height 9
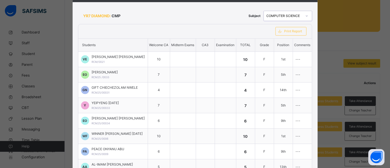
scroll to position [28, 0]
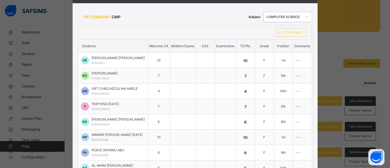
click at [309, 16] on icon at bounding box center [306, 16] width 3 height 5
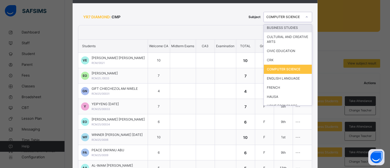
scroll to position [39, 0]
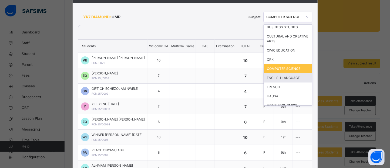
click at [298, 77] on div "ENGLISH LANGUAGE" at bounding box center [288, 78] width 48 height 9
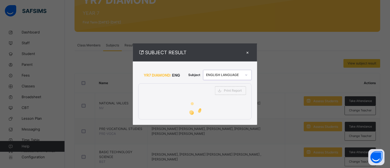
scroll to position [0, 0]
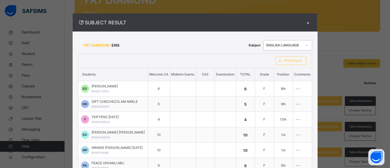
click at [283, 42] on div "ENGLISH LANGUAGE" at bounding box center [283, 45] width 38 height 8
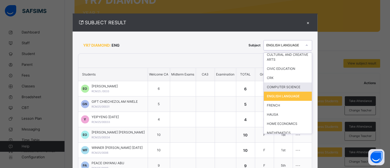
scroll to position [80, 0]
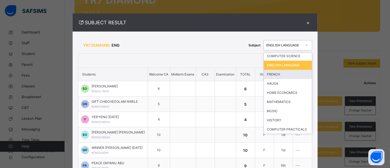
click at [287, 75] on div "FRENCH" at bounding box center [288, 74] width 48 height 9
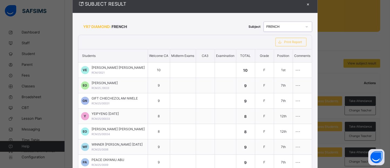
scroll to position [0, 0]
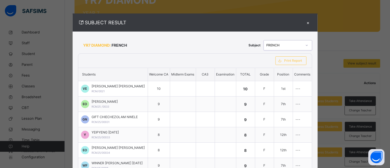
click at [312, 24] on div "×" at bounding box center [308, 22] width 8 height 7
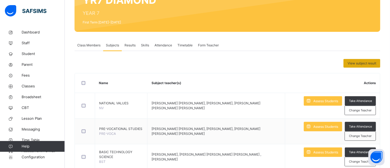
click at [355, 63] on span "View subject result" at bounding box center [362, 63] width 29 height 5
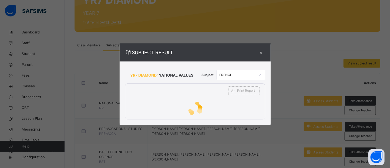
click at [261, 77] on icon at bounding box center [259, 74] width 3 height 5
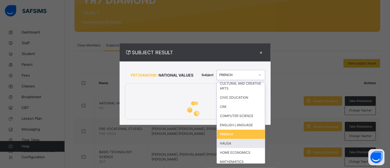
scroll to position [80, 0]
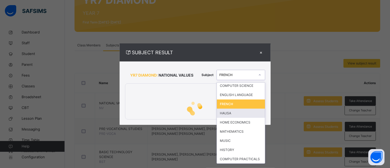
click at [237, 115] on div "HAUSA" at bounding box center [241, 113] width 48 height 9
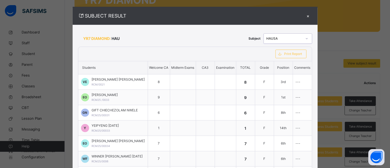
scroll to position [0, 0]
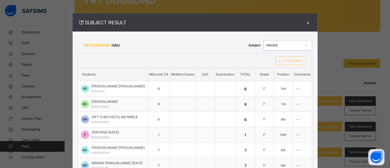
click at [309, 46] on icon at bounding box center [306, 45] width 3 height 5
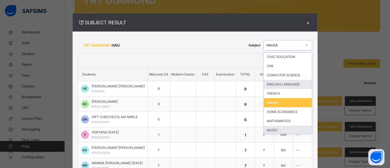
scroll to position [80, 0]
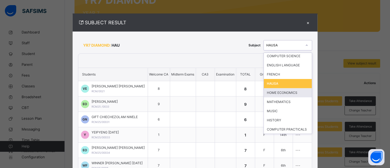
click at [291, 97] on div "HOME ECONOMICS" at bounding box center [288, 92] width 48 height 9
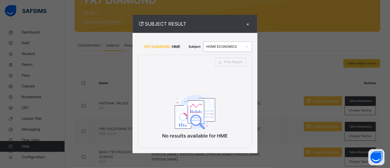
click at [248, 47] on icon at bounding box center [246, 46] width 3 height 5
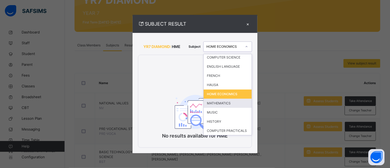
click at [229, 105] on div "MATHEMATICS" at bounding box center [228, 103] width 48 height 9
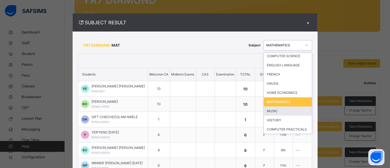
click at [282, 109] on div "MUSIC" at bounding box center [288, 111] width 48 height 9
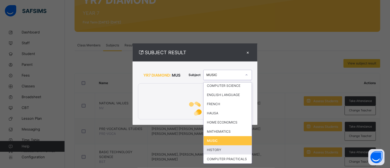
click at [225, 150] on div "HISTORY" at bounding box center [228, 150] width 48 height 9
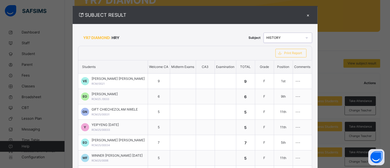
scroll to position [6, 0]
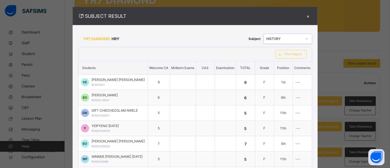
click at [310, 42] on div at bounding box center [307, 39] width 9 height 9
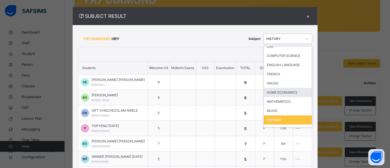
scroll to position [80, 0]
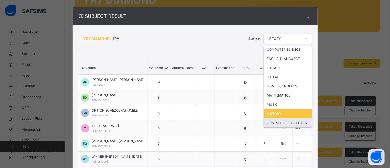
click at [294, 121] on div "COMPUTER PRACTICALS" at bounding box center [288, 123] width 48 height 9
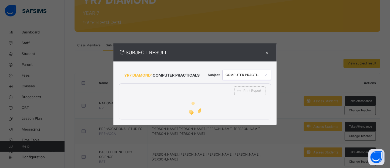
scroll to position [0, 0]
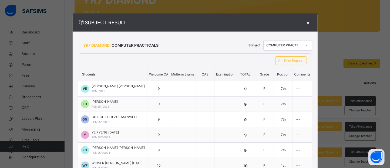
click at [312, 24] on div "×" at bounding box center [308, 22] width 8 height 7
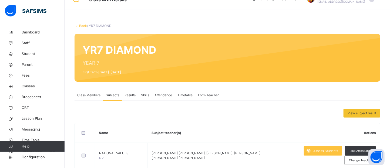
scroll to position [4, 0]
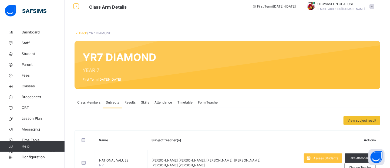
click at [83, 33] on link "Back" at bounding box center [83, 33] width 8 height 4
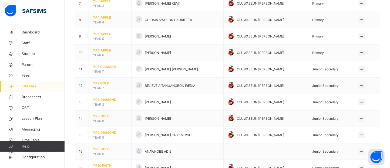
scroll to position [167, 0]
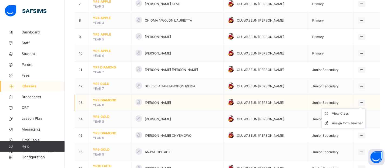
click at [365, 102] on div at bounding box center [361, 103] width 7 height 6
click at [345, 115] on div "View Class" at bounding box center [348, 113] width 31 height 5
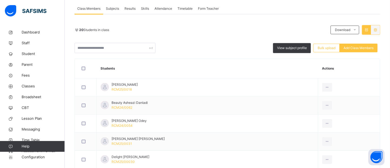
scroll to position [91, 0]
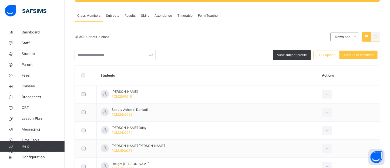
click at [114, 18] on span "Subjects" at bounding box center [112, 15] width 13 height 5
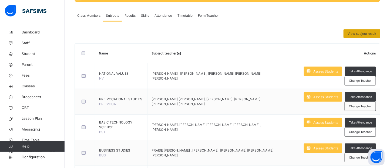
click at [364, 34] on span "View subject result" at bounding box center [362, 33] width 29 height 5
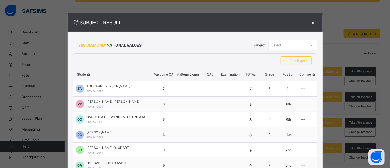
click at [308, 46] on div at bounding box center [312, 45] width 9 height 9
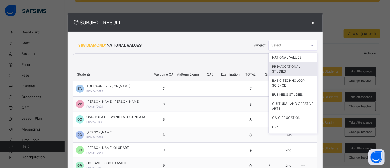
click at [296, 67] on div "PRE-VOCATIONAL STUDIES" at bounding box center [293, 69] width 48 height 14
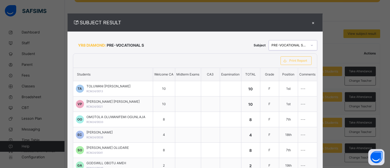
click at [314, 47] on div at bounding box center [312, 45] width 9 height 9
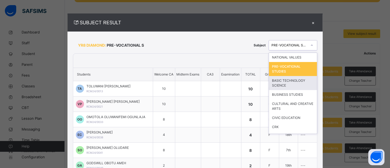
click at [288, 82] on div "BASIC TECHNOLOGY SCIENCE" at bounding box center [293, 83] width 48 height 14
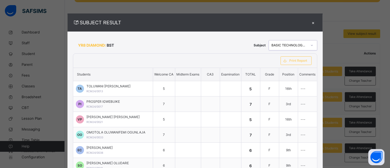
click at [313, 48] on icon at bounding box center [312, 45] width 3 height 5
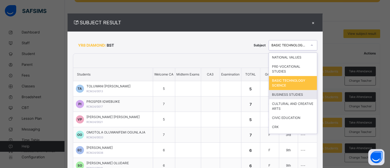
click at [287, 94] on div "BUSINESS STUDIES" at bounding box center [293, 94] width 48 height 9
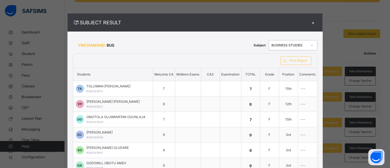
click at [314, 45] on div at bounding box center [312, 45] width 9 height 9
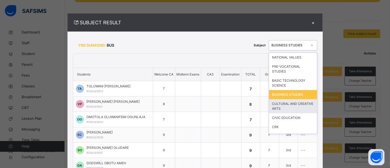
click at [297, 101] on div "CULTURAL AND CREATIVE ARTS" at bounding box center [293, 106] width 48 height 14
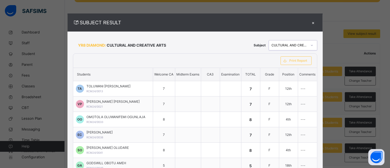
click at [309, 44] on div at bounding box center [312, 45] width 9 height 9
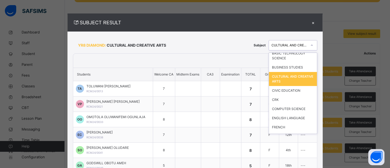
scroll to position [28, 0]
click at [287, 91] on div "CIVIC EDUCATION" at bounding box center [293, 90] width 48 height 9
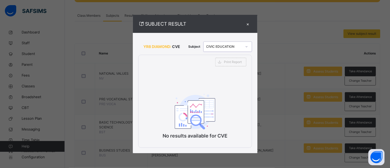
click at [246, 45] on icon at bounding box center [246, 46] width 3 height 5
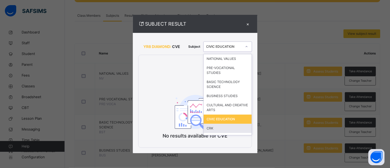
click at [219, 127] on div "CRK" at bounding box center [228, 128] width 48 height 9
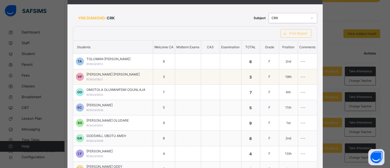
scroll to position [0, 0]
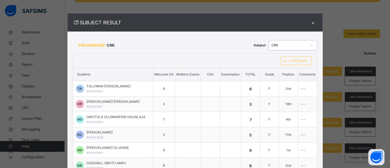
click at [315, 22] on div "×" at bounding box center [314, 22] width 8 height 7
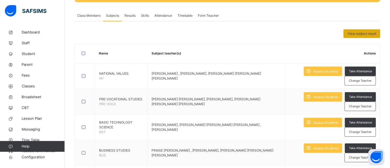
click at [365, 35] on span "View subject result" at bounding box center [362, 33] width 29 height 5
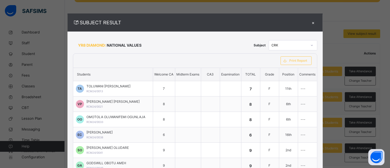
click at [313, 47] on icon at bounding box center [312, 45] width 3 height 5
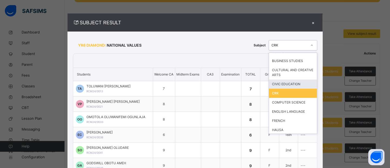
scroll to position [36, 0]
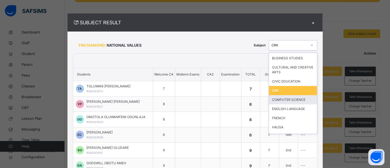
click at [298, 99] on div "COMPUTER SCIENCE" at bounding box center [293, 99] width 48 height 9
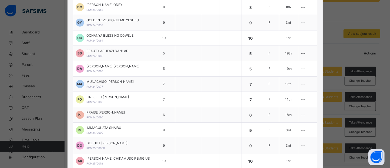
scroll to position [205, 0]
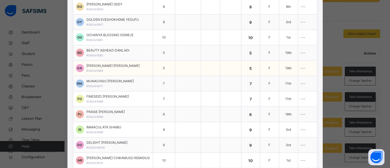
click at [283, 75] on td "19th" at bounding box center [288, 68] width 19 height 15
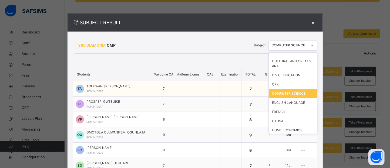
scroll to position [80, 0]
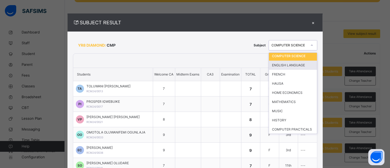
click at [295, 65] on div "ENGLISH LANGUAGE" at bounding box center [293, 65] width 48 height 9
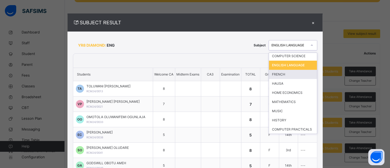
click at [283, 72] on div "FRENCH" at bounding box center [293, 74] width 48 height 9
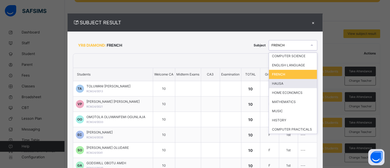
click at [285, 83] on div "HAUSA" at bounding box center [293, 83] width 48 height 9
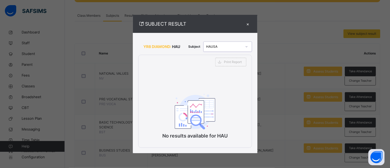
click at [247, 22] on div "×" at bounding box center [248, 23] width 8 height 7
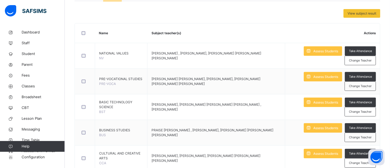
scroll to position [111, 0]
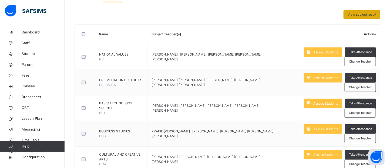
click at [365, 14] on span "View subject result" at bounding box center [362, 14] width 29 height 5
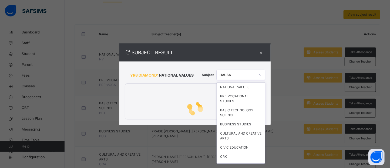
scroll to position [38, 0]
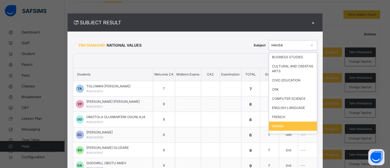
click at [289, 122] on div "HAUSA" at bounding box center [293, 126] width 48 height 9
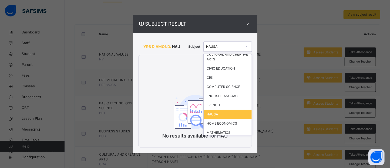
scroll to position [80, 0]
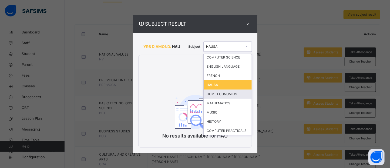
click at [227, 94] on div "HOME ECONOMICS" at bounding box center [228, 94] width 48 height 9
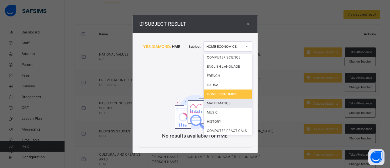
click at [222, 104] on div "MATHEMATICS" at bounding box center [228, 103] width 48 height 9
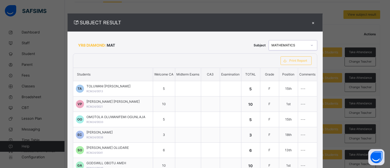
click at [315, 24] on div "×" at bounding box center [314, 22] width 8 height 7
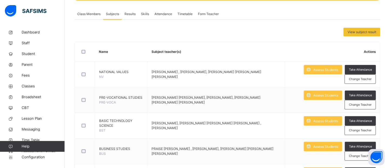
scroll to position [94, 0]
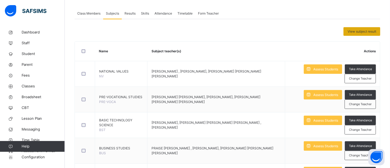
click at [365, 31] on span "View subject result" at bounding box center [362, 31] width 29 height 5
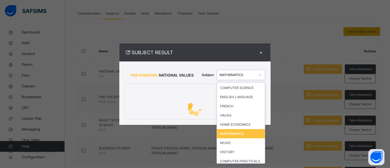
scroll to position [80, 0]
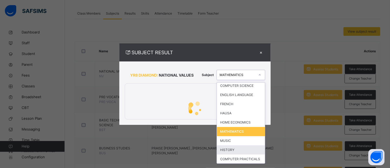
click at [237, 148] on div "HISTORY" at bounding box center [241, 150] width 48 height 9
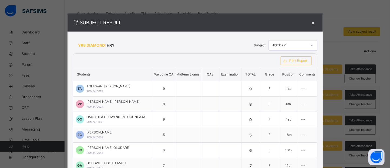
click at [316, 23] on div "×" at bounding box center [314, 22] width 8 height 7
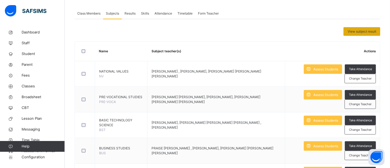
click at [364, 29] on span "View subject result" at bounding box center [362, 31] width 29 height 5
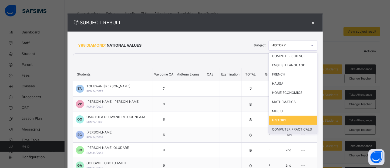
click at [291, 129] on div "COMPUTER PRACTICALS" at bounding box center [293, 129] width 48 height 9
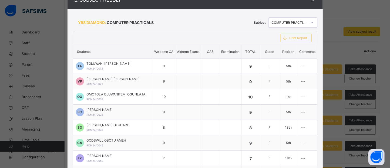
scroll to position [0, 0]
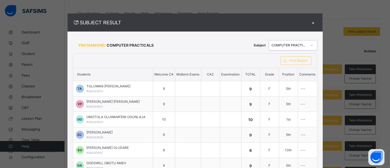
click at [316, 24] on div "×" at bounding box center [314, 22] width 8 height 7
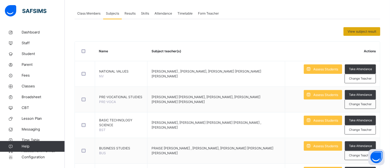
click at [364, 27] on div "View subject result" at bounding box center [362, 31] width 37 height 9
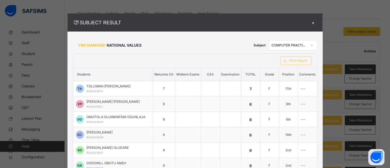
click at [316, 21] on div "×" at bounding box center [314, 22] width 8 height 7
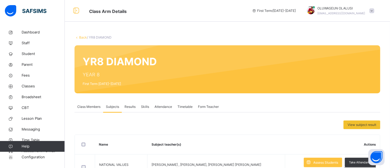
click at [76, 37] on icon at bounding box center [77, 37] width 5 height 4
click at [80, 38] on link "Back" at bounding box center [83, 37] width 8 height 4
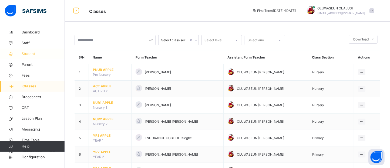
click at [26, 52] on span "Student" at bounding box center [43, 53] width 43 height 5
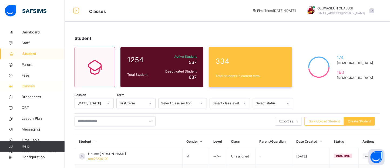
click at [31, 85] on span "Classes" at bounding box center [43, 86] width 43 height 5
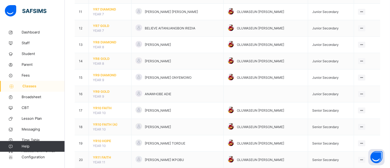
scroll to position [225, 0]
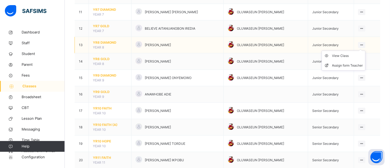
click at [364, 51] on ul "View Class Assign form Teacher" at bounding box center [344, 61] width 44 height 20
click at [345, 56] on div "View Class" at bounding box center [348, 55] width 31 height 5
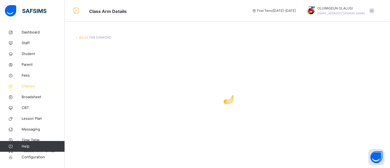
click at [31, 86] on span "Classes" at bounding box center [43, 86] width 43 height 5
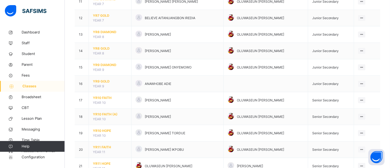
scroll to position [242, 0]
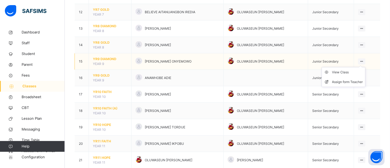
click at [362, 61] on icon at bounding box center [362, 61] width 5 height 4
click at [345, 70] on ul "View Class Assign form Teacher" at bounding box center [344, 77] width 44 height 20
click at [341, 71] on div "View Class" at bounding box center [348, 72] width 31 height 5
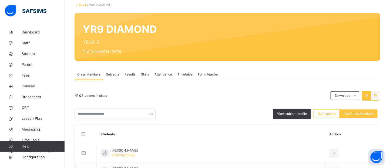
scroll to position [32, 0]
click at [108, 74] on span "Subjects" at bounding box center [112, 74] width 13 height 5
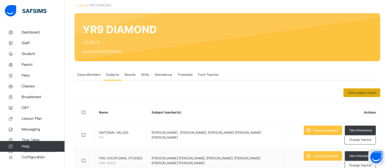
click at [365, 91] on span "View subject result" at bounding box center [362, 93] width 29 height 5
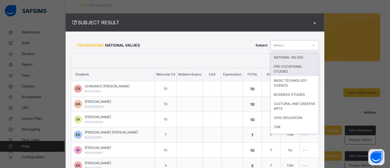
click at [287, 68] on div "PRE-VOCATIONAL STUDIES" at bounding box center [295, 69] width 48 height 14
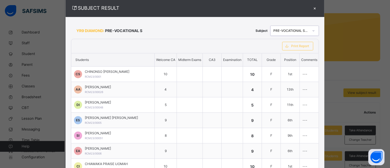
scroll to position [0, 0]
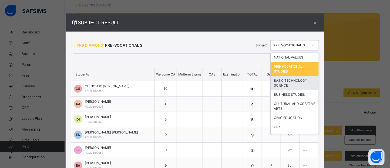
click at [291, 78] on div "BASIC TECHNOLOGY SCIENCE" at bounding box center [295, 83] width 48 height 14
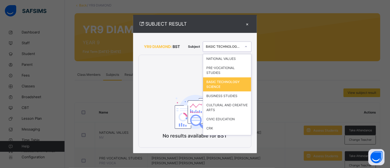
click at [231, 81] on div "BASIC TECHNOLOGY SCIENCE" at bounding box center [227, 85] width 48 height 14
click at [231, 93] on div "BUSINESS STUDIES" at bounding box center [227, 96] width 48 height 9
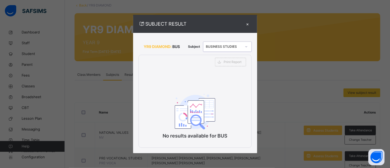
click at [246, 48] on icon at bounding box center [246, 46] width 3 height 5
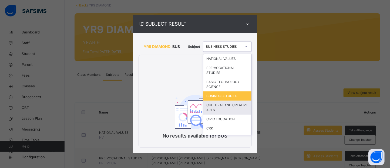
click at [223, 106] on div "CULTURAL AND CREATIVE ARTS" at bounding box center [228, 108] width 48 height 14
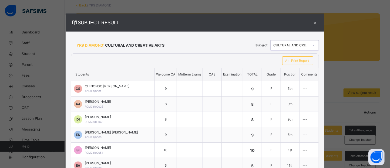
click at [311, 46] on div at bounding box center [313, 45] width 9 height 9
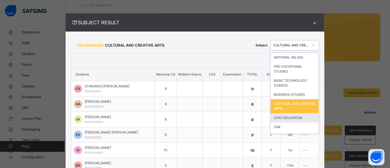
click at [278, 119] on div "CIVIC EDUCATION" at bounding box center [295, 118] width 48 height 9
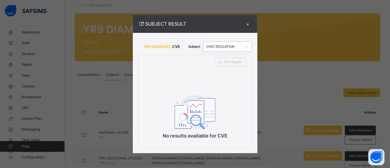
click at [247, 49] on div at bounding box center [246, 46] width 9 height 9
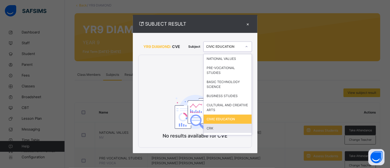
click at [225, 132] on div "CRK" at bounding box center [228, 128] width 48 height 9
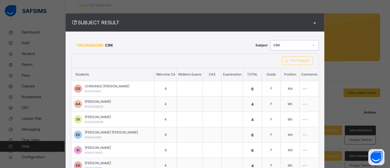
click at [312, 45] on icon at bounding box center [313, 45] width 3 height 5
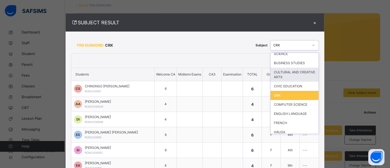
scroll to position [34, 0]
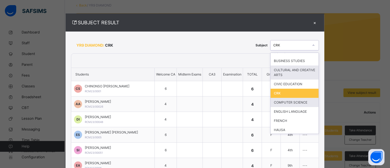
click at [295, 100] on div "COMPUTER SCIENCE" at bounding box center [295, 102] width 48 height 9
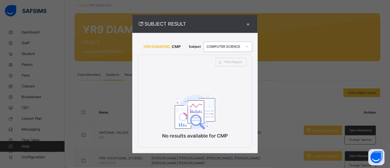
click at [247, 47] on icon at bounding box center [246, 46] width 3 height 5
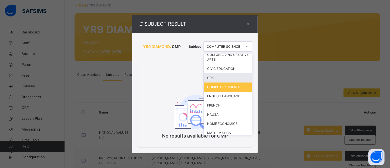
scroll to position [51, 0]
click at [234, 98] on div "ENGLISH LANGUAGE" at bounding box center [228, 95] width 48 height 9
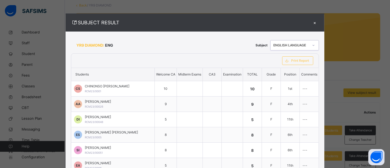
click at [311, 25] on div "×" at bounding box center [315, 22] width 8 height 7
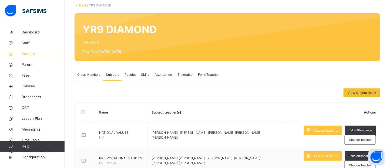
click at [34, 53] on span "Student" at bounding box center [43, 53] width 43 height 5
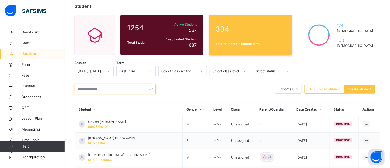
click at [109, 94] on input "text" at bounding box center [115, 89] width 81 height 10
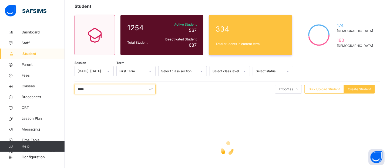
type input "******"
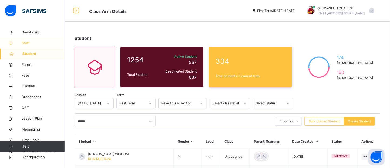
click at [24, 44] on span "Staff" at bounding box center [43, 43] width 43 height 5
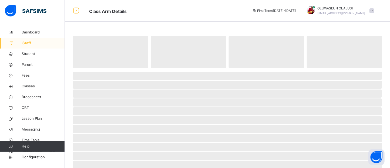
click at [24, 44] on span "Staff" at bounding box center [43, 43] width 42 height 5
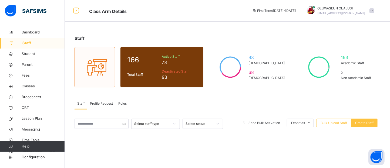
click at [216, 127] on icon at bounding box center [217, 123] width 3 height 5
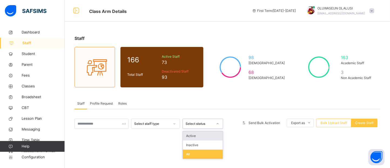
click at [200, 137] on div "Active" at bounding box center [203, 136] width 40 height 9
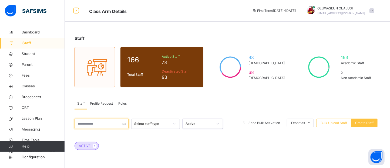
click at [102, 128] on input "text" at bounding box center [102, 124] width 54 height 10
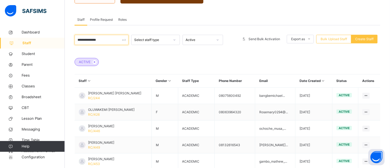
scroll to position [83, 0]
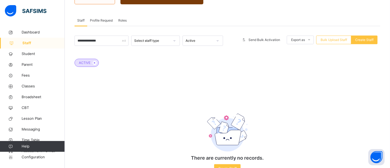
click at [249, 99] on div "There are currently no records. Create Staff" at bounding box center [228, 139] width 108 height 80
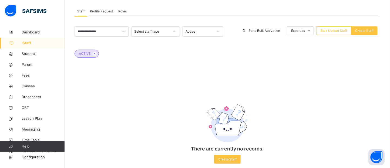
scroll to position [101, 0]
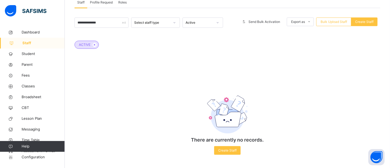
click at [217, 21] on icon at bounding box center [217, 22] width 3 height 5
click at [207, 36] on div "Active" at bounding box center [203, 34] width 40 height 9
click at [104, 24] on input "**********" at bounding box center [102, 23] width 54 height 10
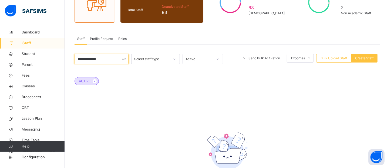
scroll to position [64, 0]
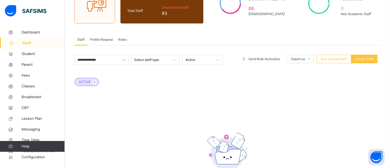
click at [121, 42] on span "Roles" at bounding box center [122, 39] width 8 height 5
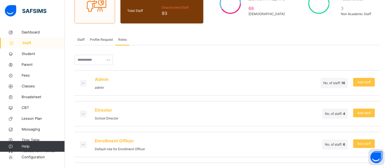
click at [98, 40] on span "Profile Request" at bounding box center [101, 39] width 23 height 5
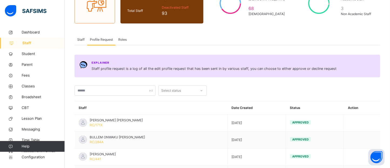
click at [84, 38] on span "Staff" at bounding box center [80, 39] width 7 height 5
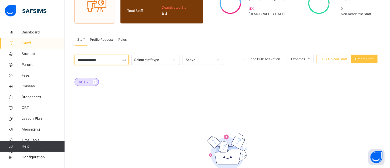
click at [115, 61] on input "**********" at bounding box center [102, 60] width 54 height 10
type input "*"
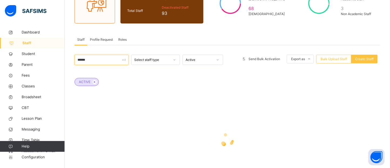
type input "******"
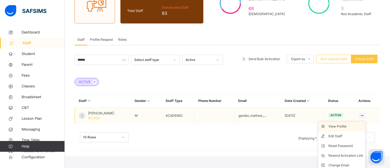
click at [359, 127] on div "View Profile" at bounding box center [346, 126] width 35 height 5
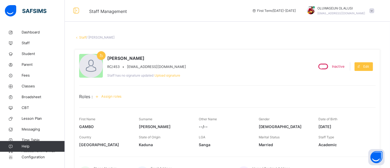
click at [81, 39] on link "Staff" at bounding box center [82, 37] width 7 height 4
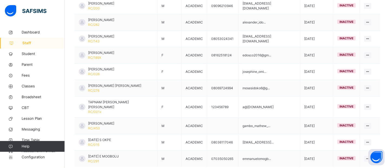
scroll to position [177, 0]
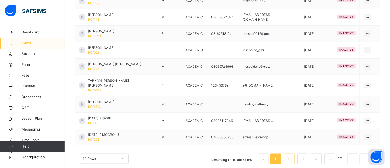
click at [290, 156] on link "2" at bounding box center [289, 159] width 5 height 7
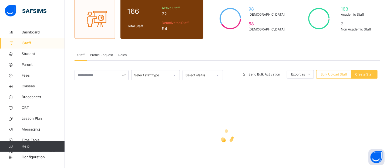
scroll to position [76, 0]
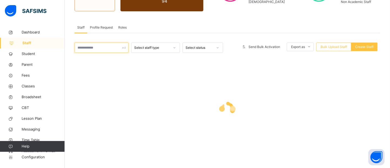
click at [97, 45] on input "text" at bounding box center [102, 48] width 54 height 10
type input "*"
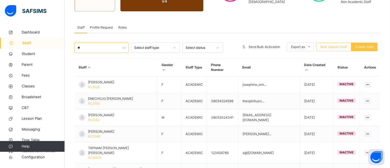
type input "*"
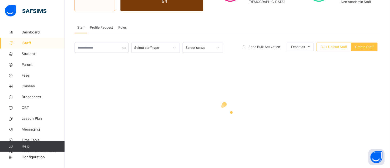
click at [217, 48] on icon at bounding box center [217, 47] width 3 height 5
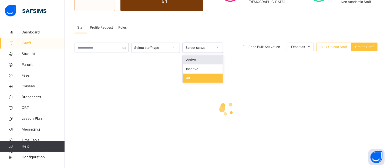
click at [213, 59] on div "Active" at bounding box center [203, 59] width 40 height 9
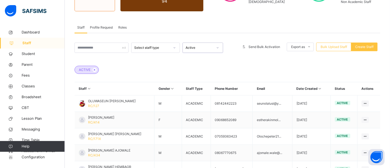
click at [173, 47] on icon at bounding box center [174, 47] width 3 height 5
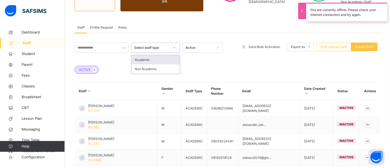
click at [162, 61] on div "Academic" at bounding box center [156, 59] width 48 height 9
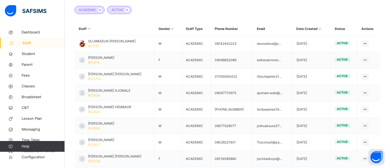
scroll to position [68, 0]
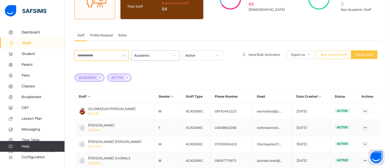
click at [97, 55] on input "text" at bounding box center [102, 56] width 54 height 10
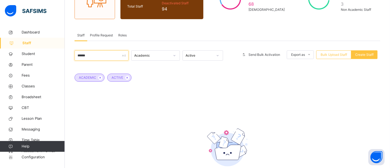
type input "*******"
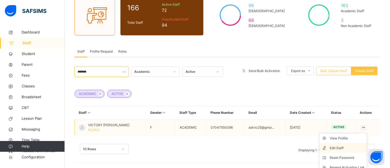
scroll to position [76, 0]
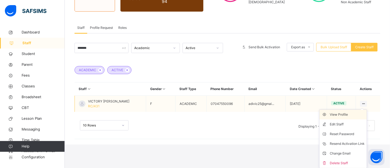
click at [345, 115] on div "View Profile" at bounding box center [347, 114] width 35 height 5
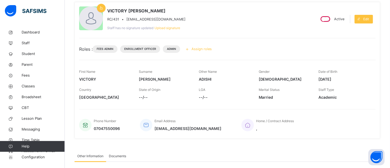
scroll to position [47, 0]
click at [26, 55] on span "Student" at bounding box center [43, 53] width 43 height 5
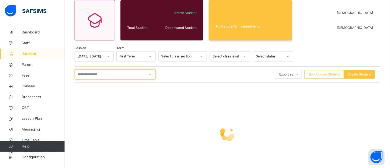
click at [132, 72] on input "text" at bounding box center [115, 74] width 81 height 10
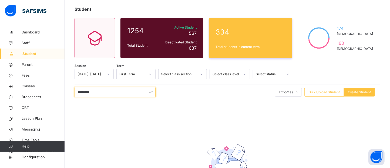
scroll to position [47, 0]
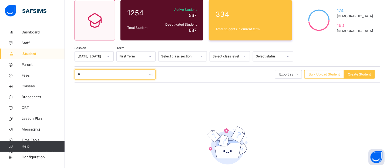
type input "*"
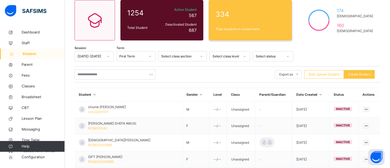
click at [202, 58] on icon at bounding box center [201, 56] width 3 height 5
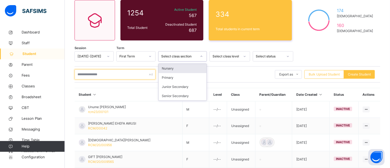
click at [125, 76] on input "text" at bounding box center [115, 74] width 81 height 10
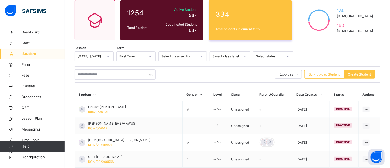
click at [287, 57] on icon at bounding box center [288, 56] width 3 height 5
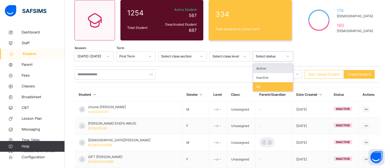
click at [265, 69] on div "Active" at bounding box center [273, 68] width 40 height 9
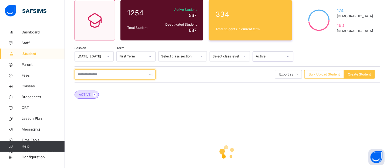
click at [94, 76] on input "text" at bounding box center [115, 74] width 81 height 10
type input "*"
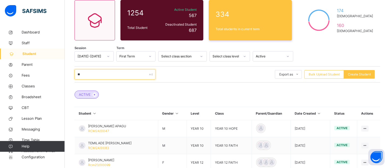
type input "*"
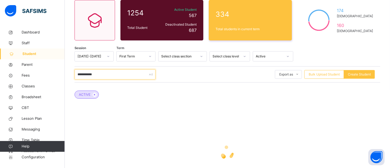
type input "**********"
